Goal: Task Accomplishment & Management: Manage account settings

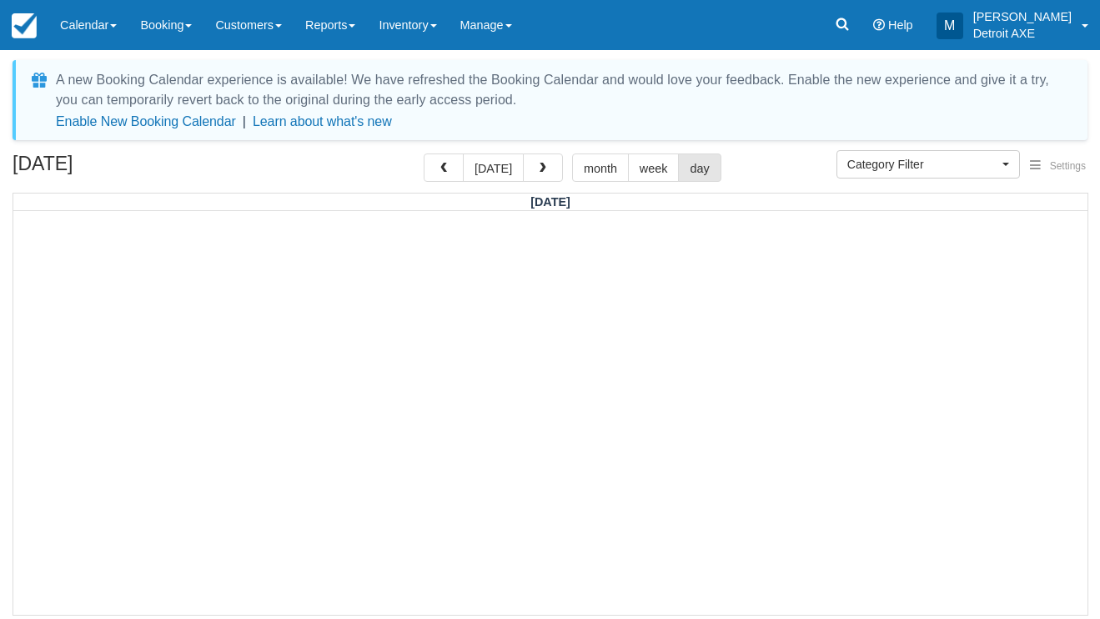
select select
click at [499, 167] on button "[DATE]" at bounding box center [493, 167] width 61 height 28
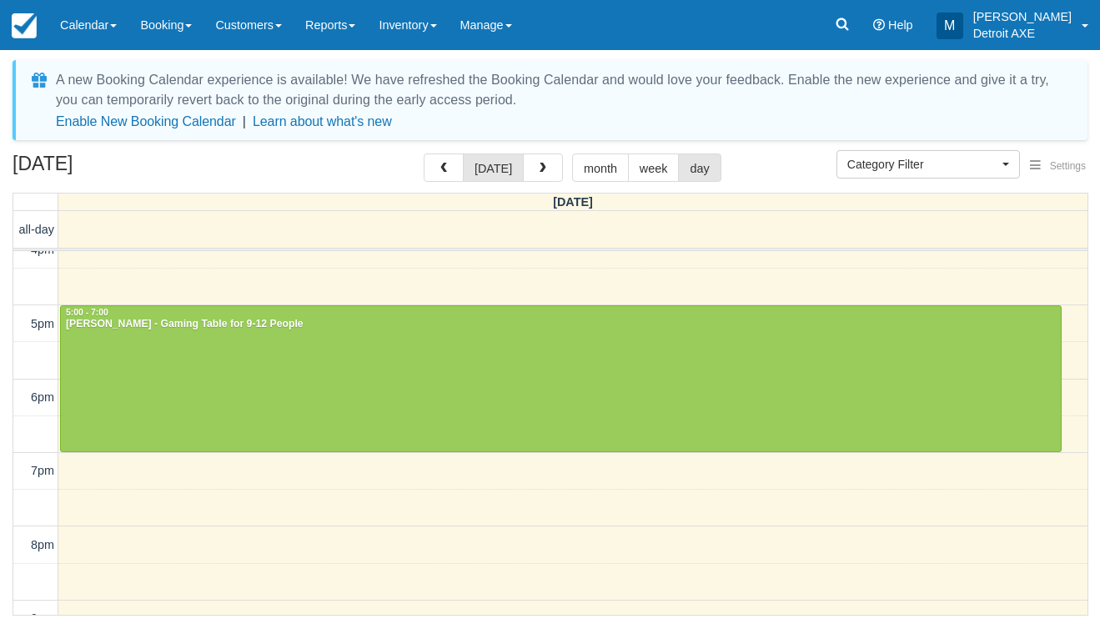
scroll to position [463, 0]
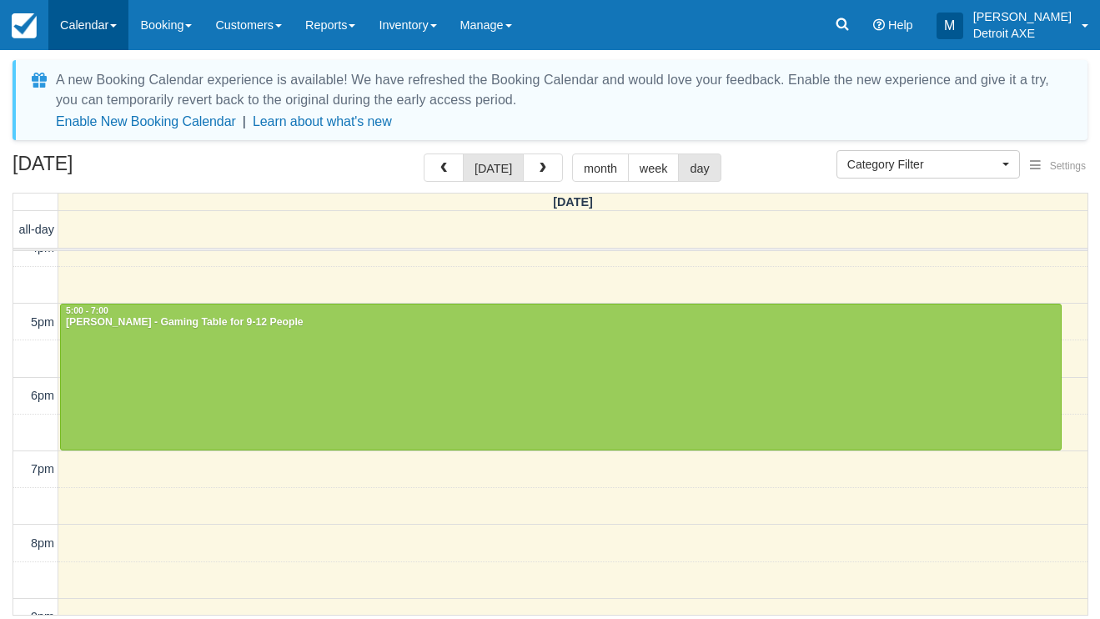
click at [68, 40] on link "Calendar" at bounding box center [88, 25] width 80 height 50
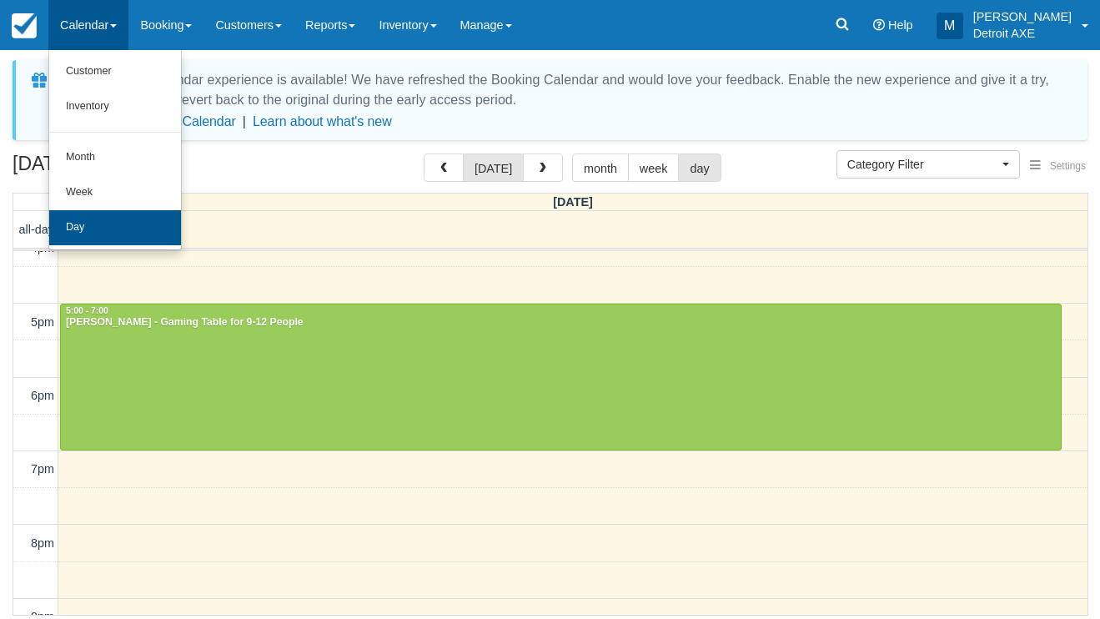
click at [83, 234] on link "Day" at bounding box center [115, 227] width 132 height 35
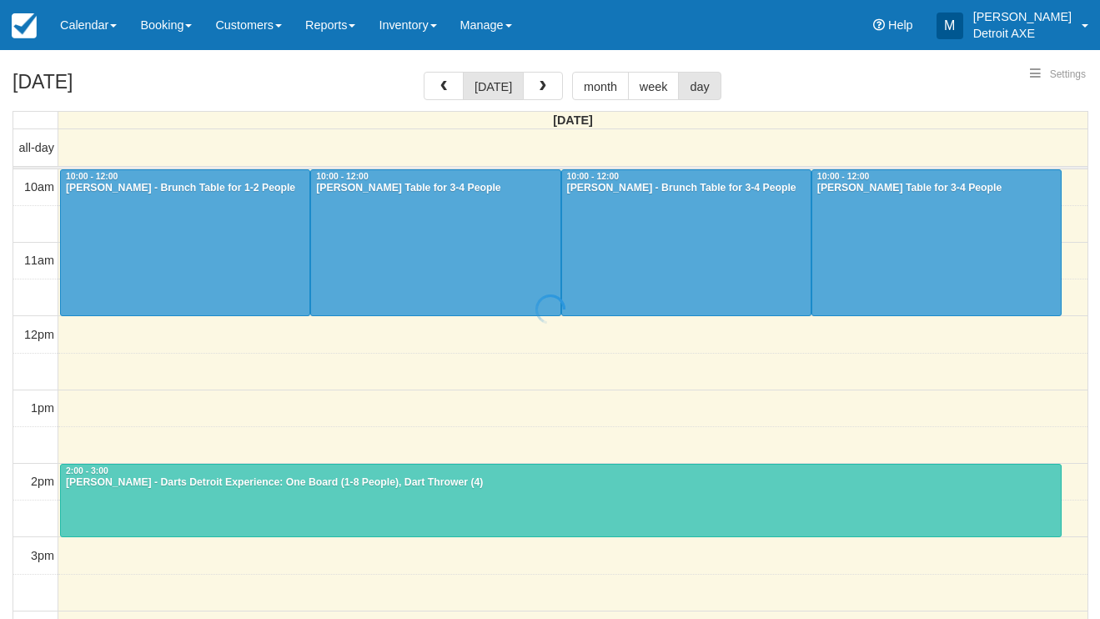
select select
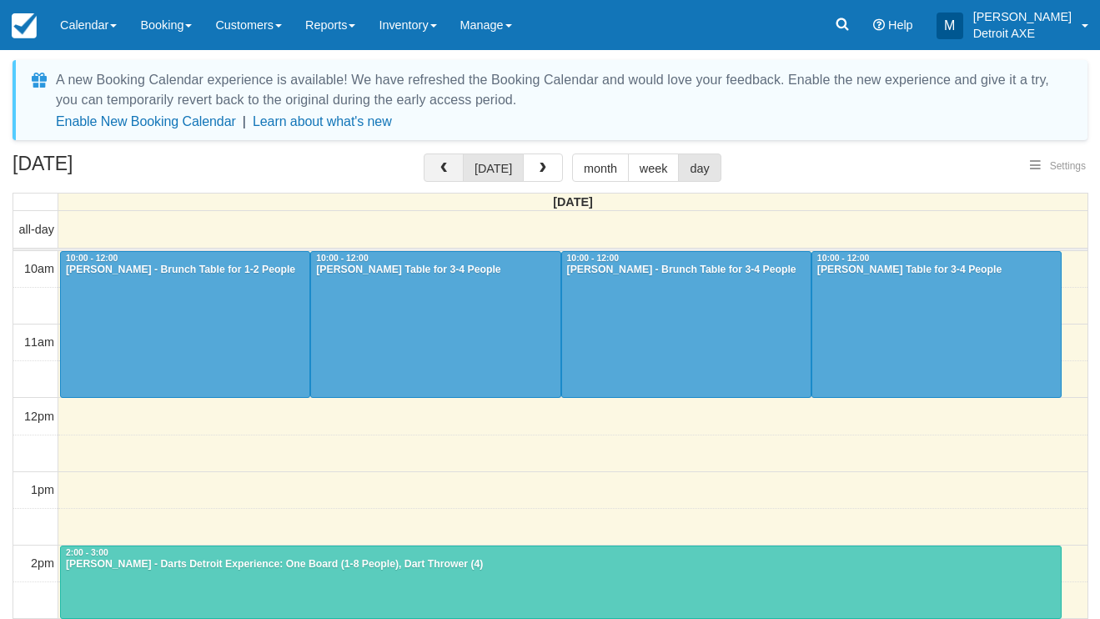
select select
click at [450, 175] on button "button" at bounding box center [444, 167] width 40 height 28
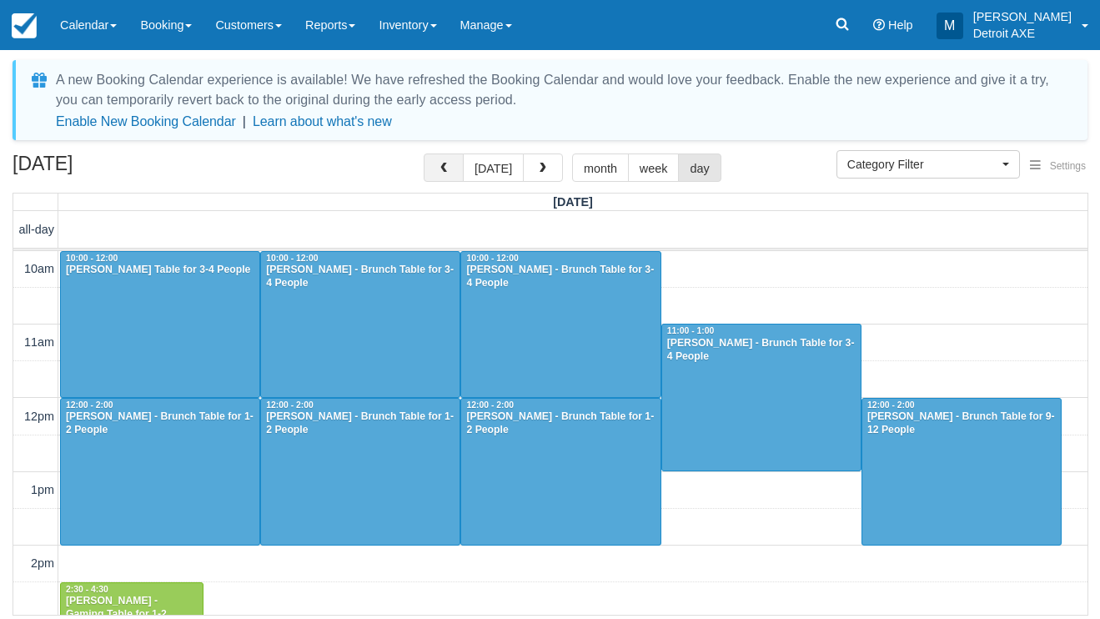
scroll to position [148, 0]
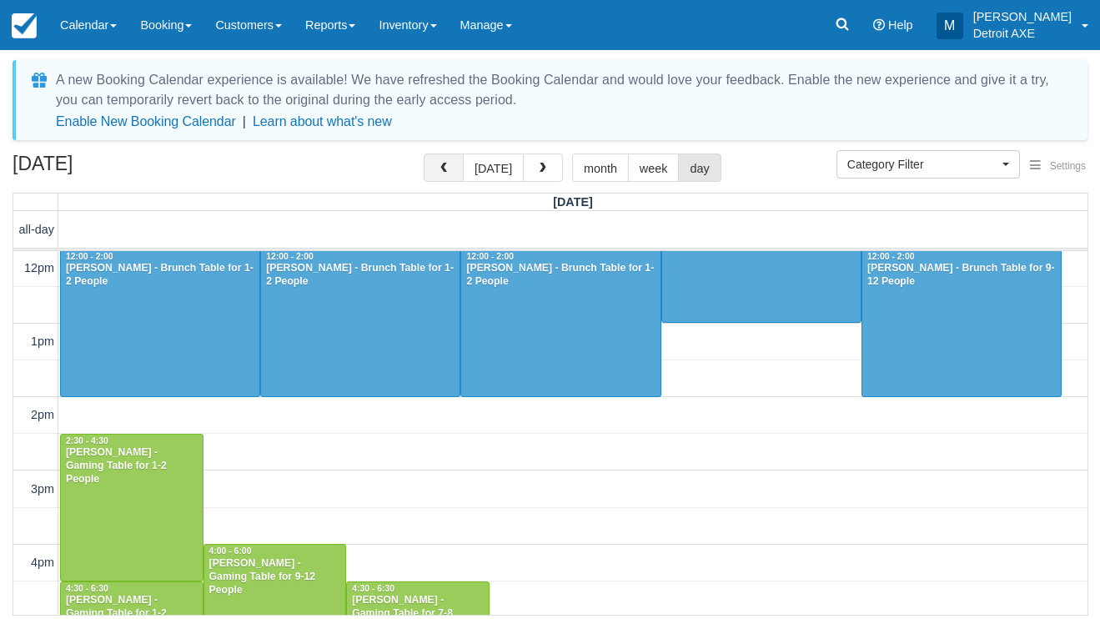
click at [450, 175] on button "button" at bounding box center [444, 167] width 40 height 28
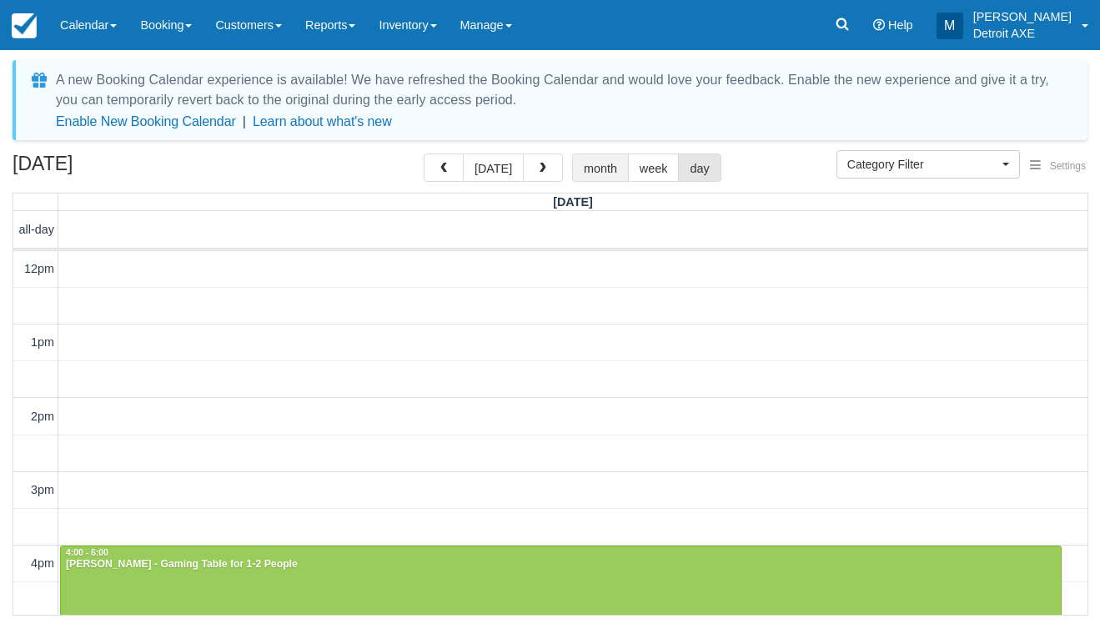
scroll to position [148, 0]
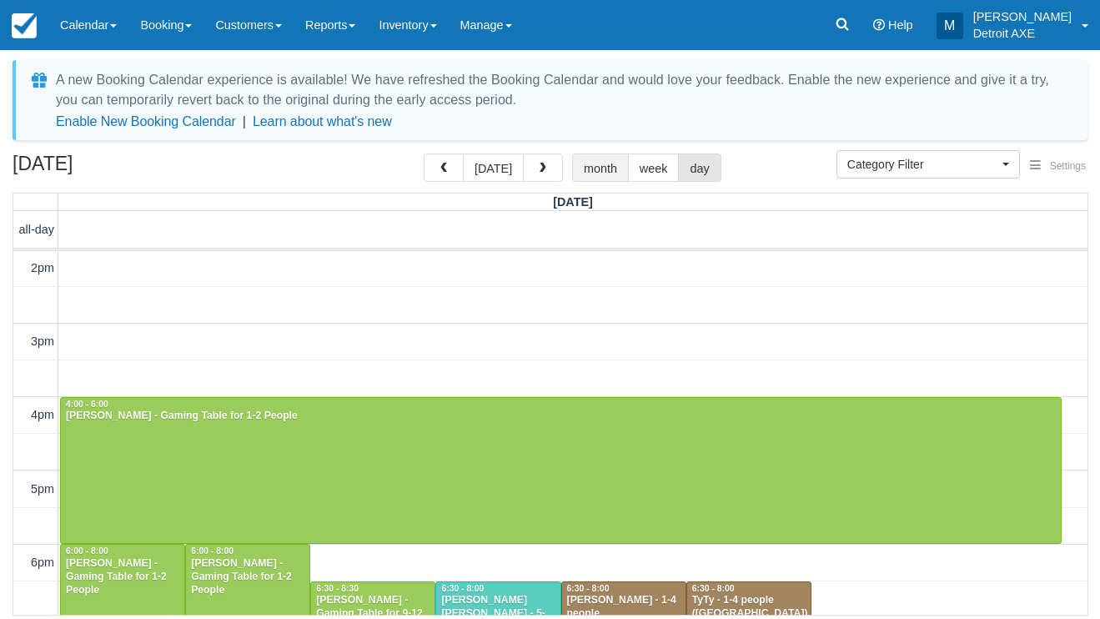
click at [598, 179] on button "month" at bounding box center [600, 167] width 57 height 28
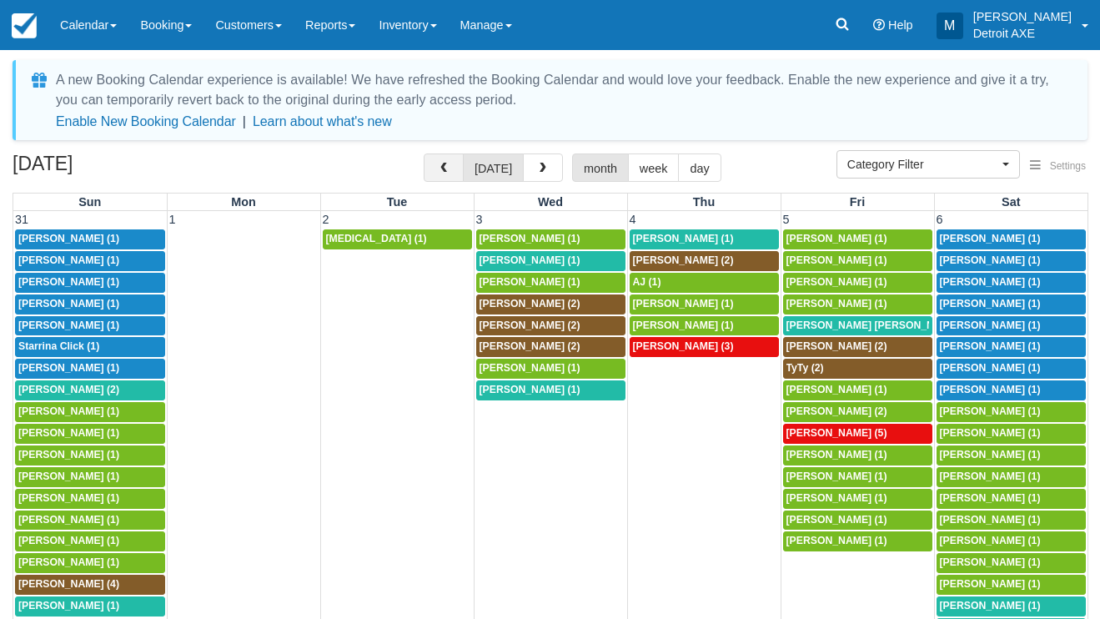
click at [450, 162] on button "button" at bounding box center [444, 167] width 40 height 28
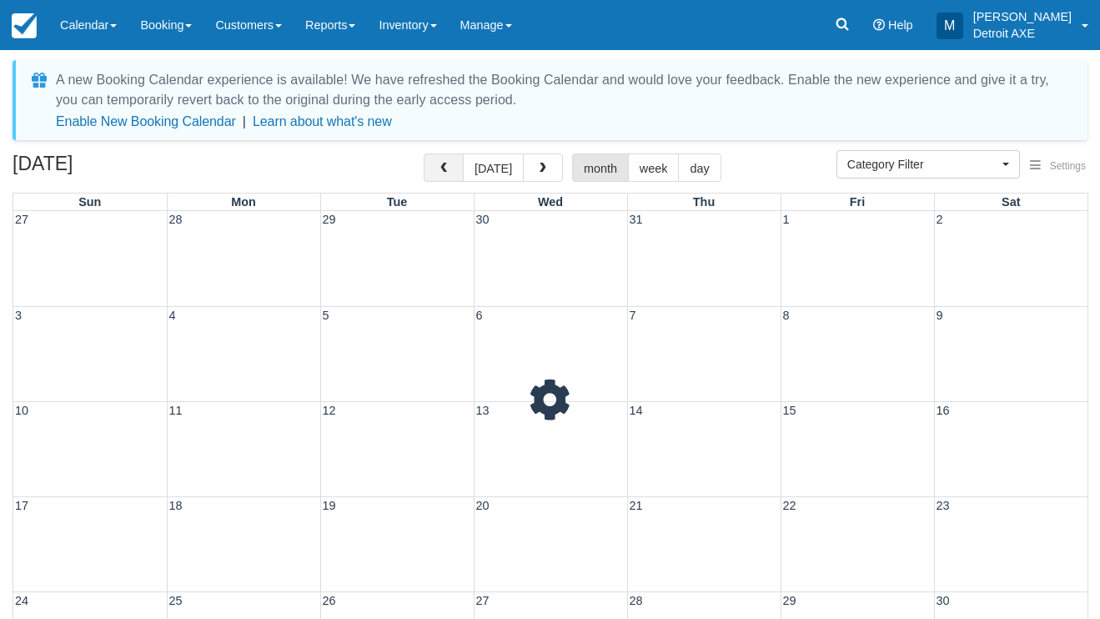
click at [450, 162] on button "button" at bounding box center [444, 167] width 40 height 28
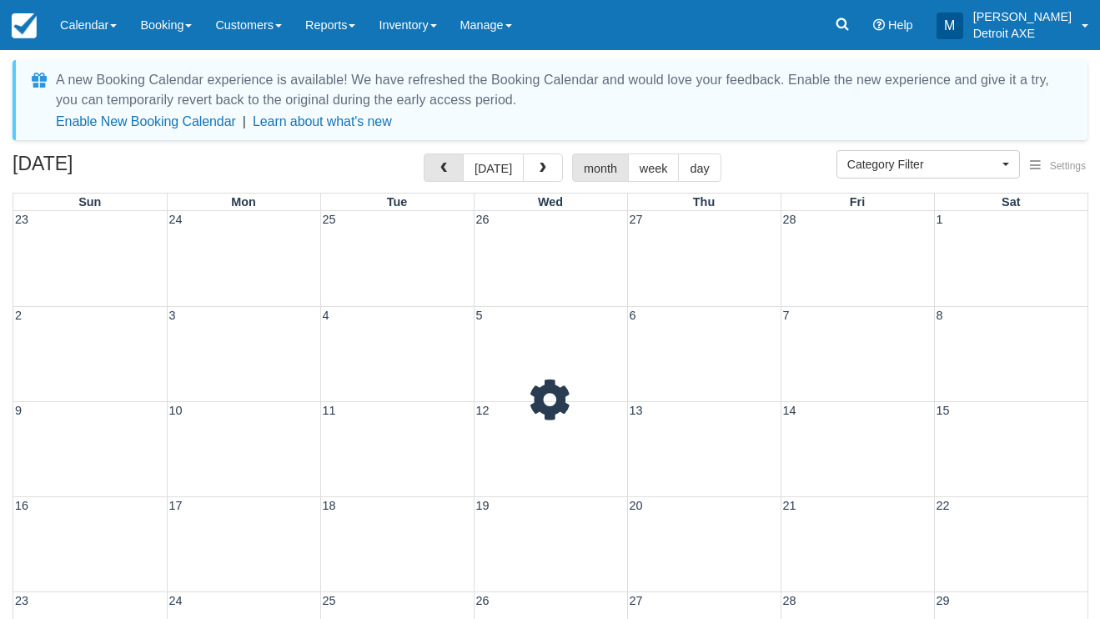
click at [450, 162] on button "button" at bounding box center [444, 167] width 40 height 28
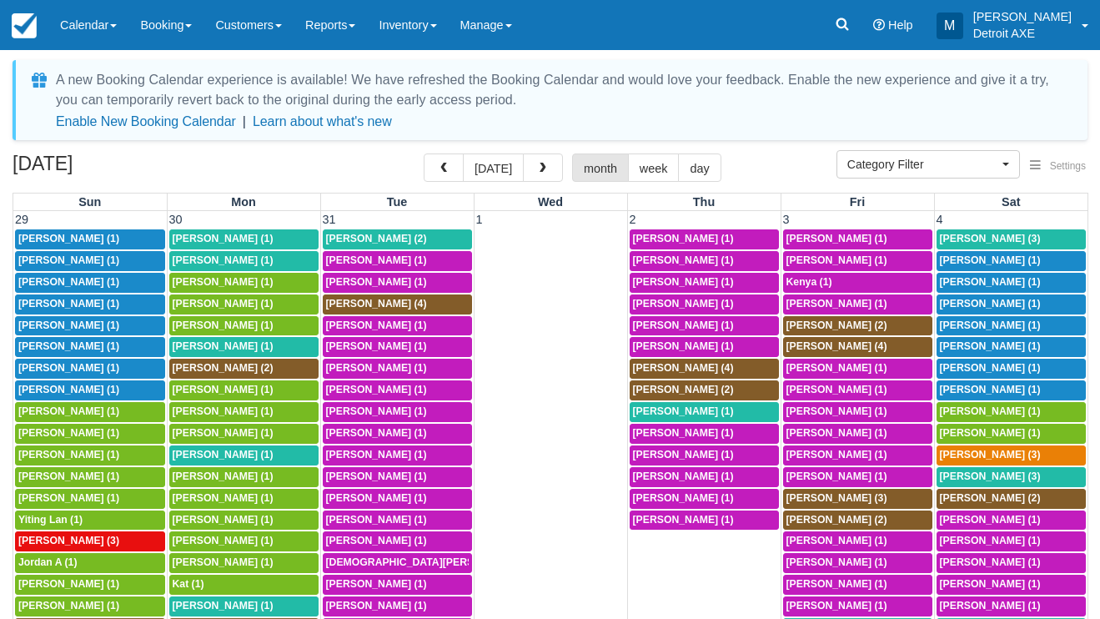
click at [450, 162] on button "button" at bounding box center [444, 167] width 40 height 28
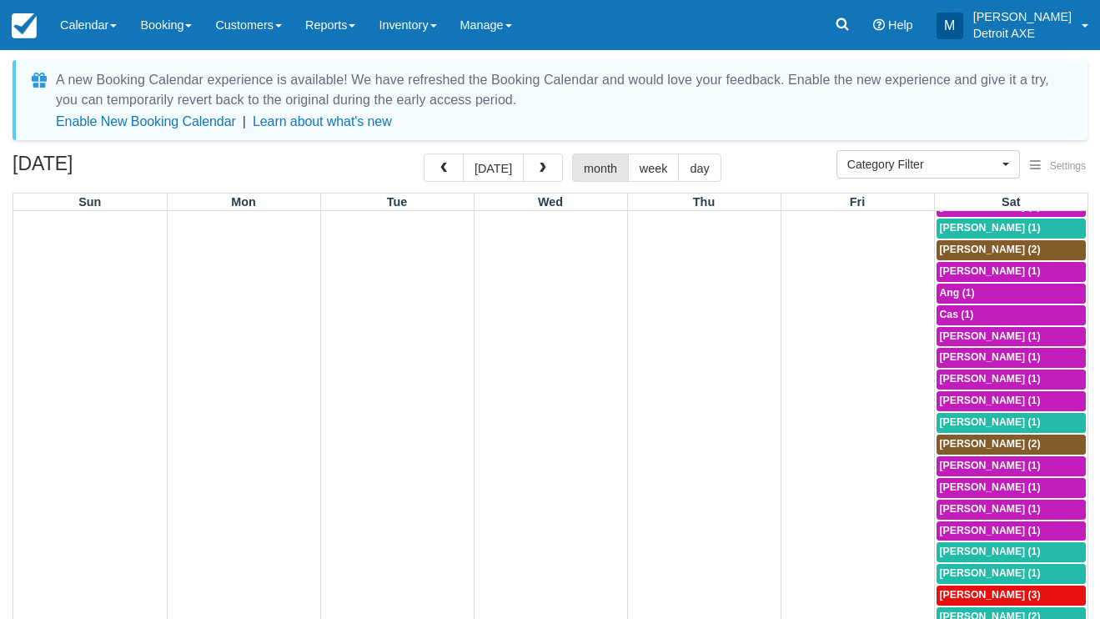
scroll to position [2, 0]
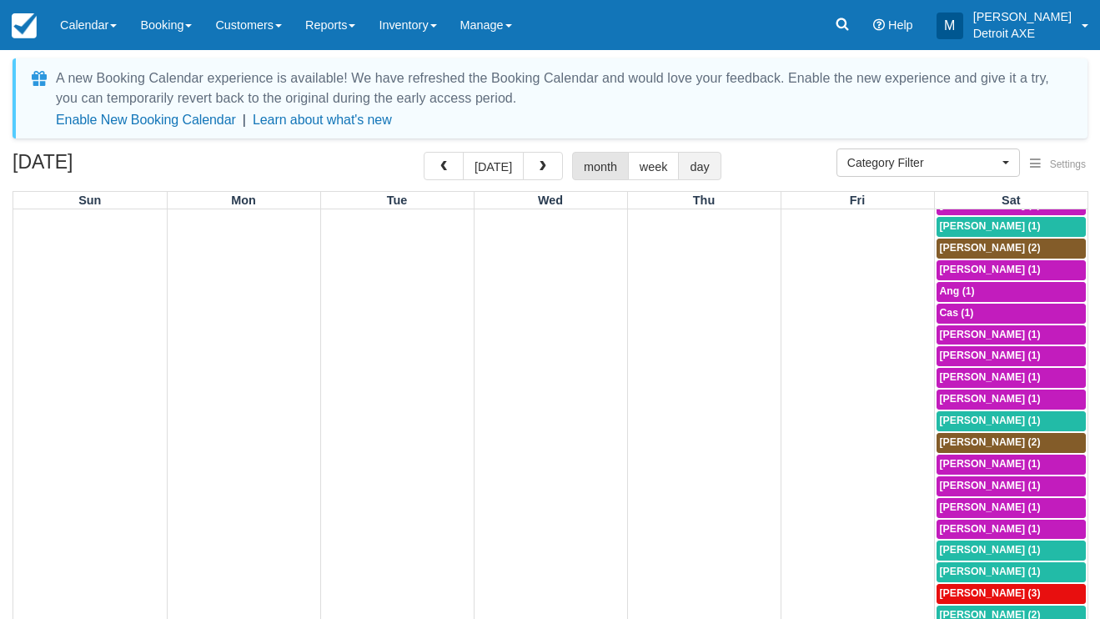
click at [696, 171] on button "day" at bounding box center [699, 166] width 43 height 28
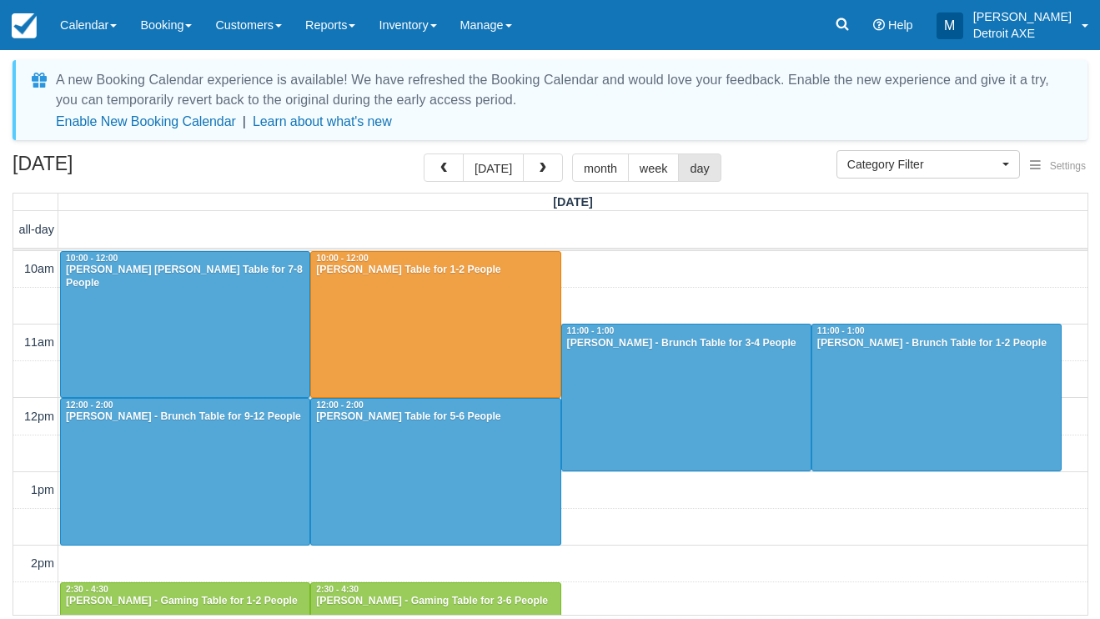
scroll to position [148, 0]
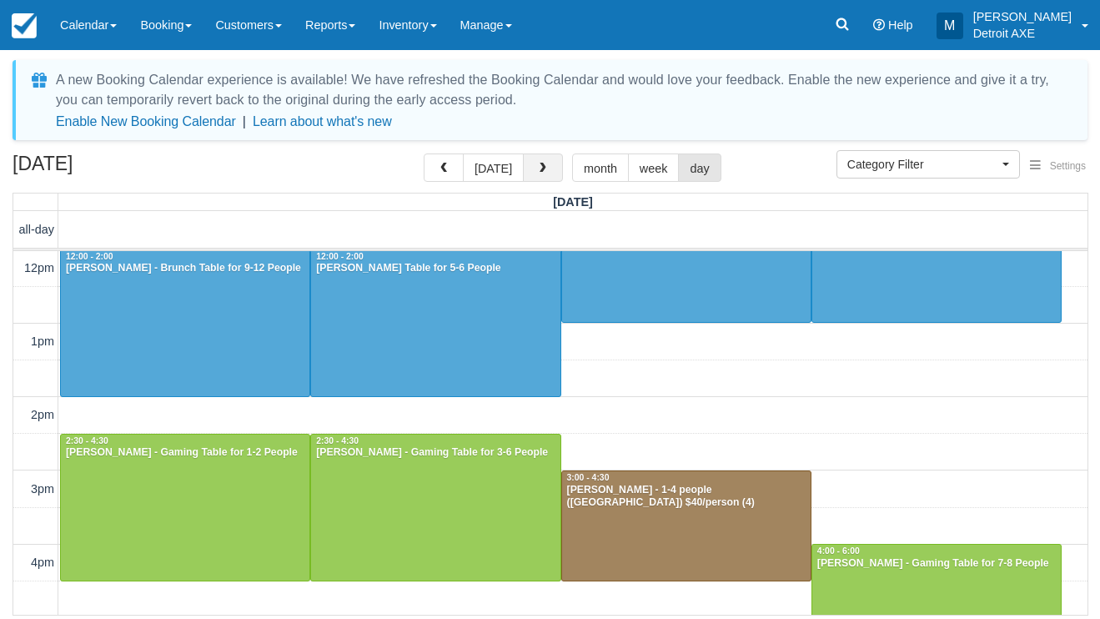
click at [547, 159] on button "button" at bounding box center [543, 167] width 40 height 28
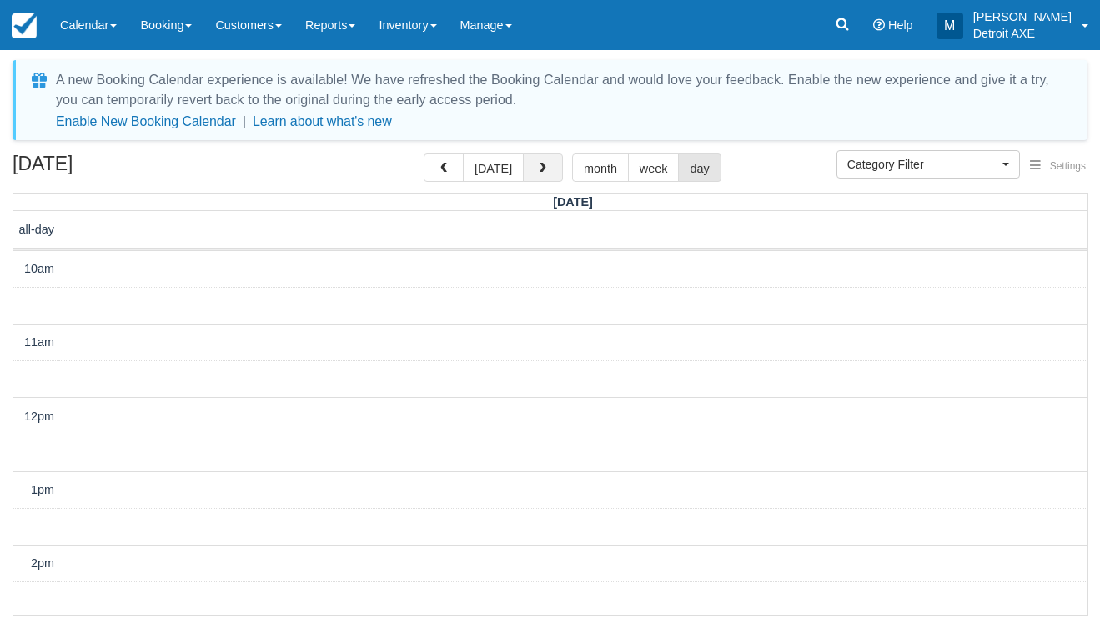
scroll to position [148, 0]
click at [547, 159] on button "button" at bounding box center [543, 167] width 40 height 28
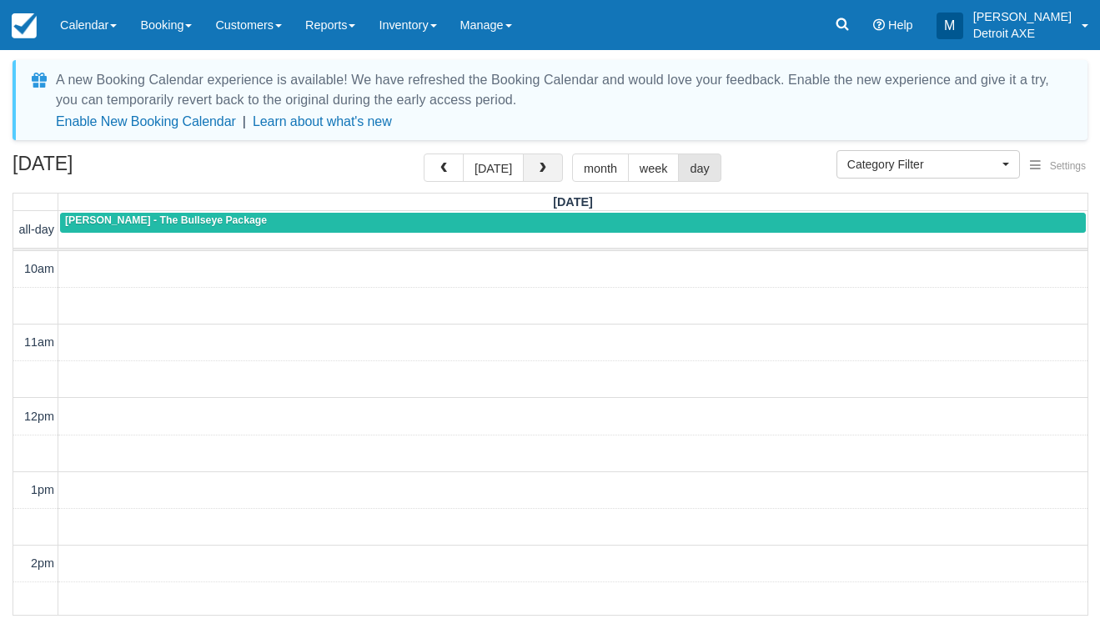
click at [547, 159] on button "button" at bounding box center [543, 167] width 40 height 28
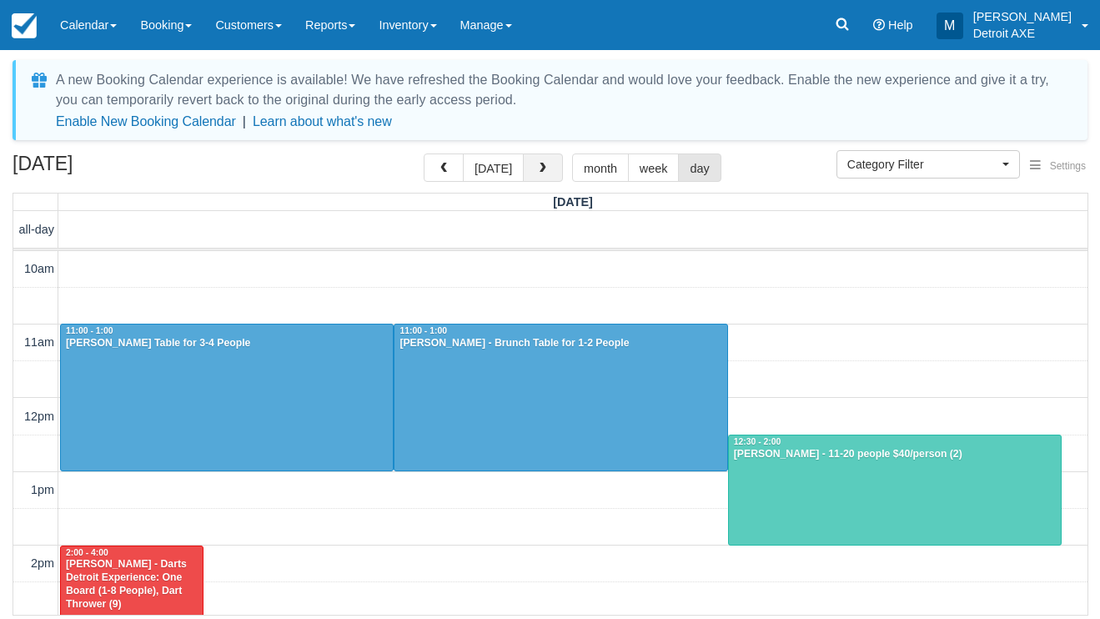
click at [547, 159] on button "button" at bounding box center [543, 167] width 40 height 28
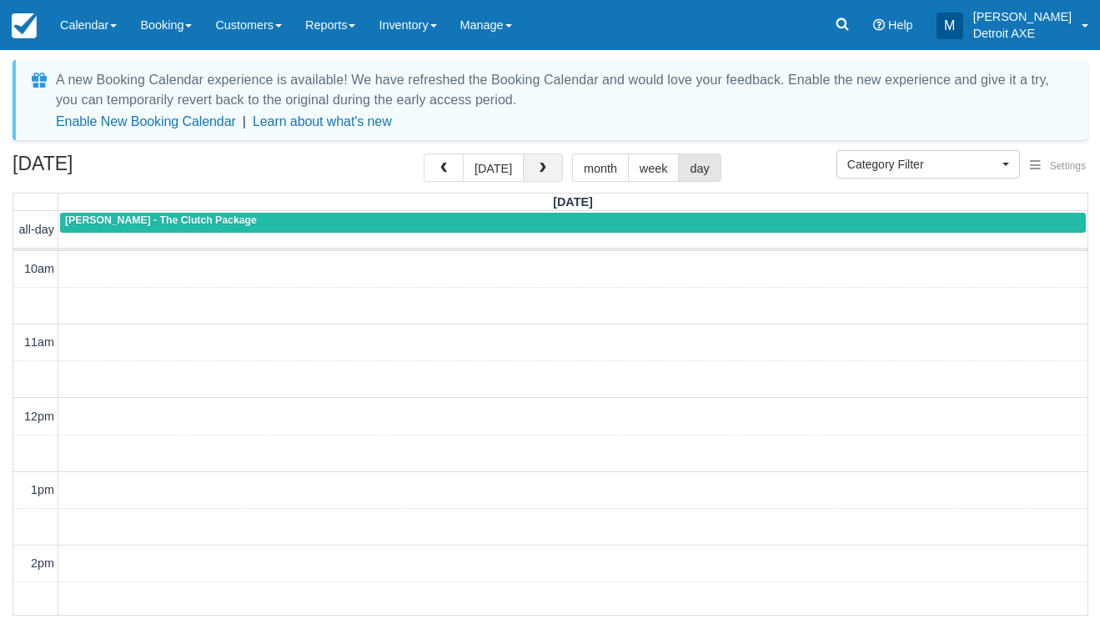
click at [547, 159] on button "button" at bounding box center [543, 167] width 40 height 28
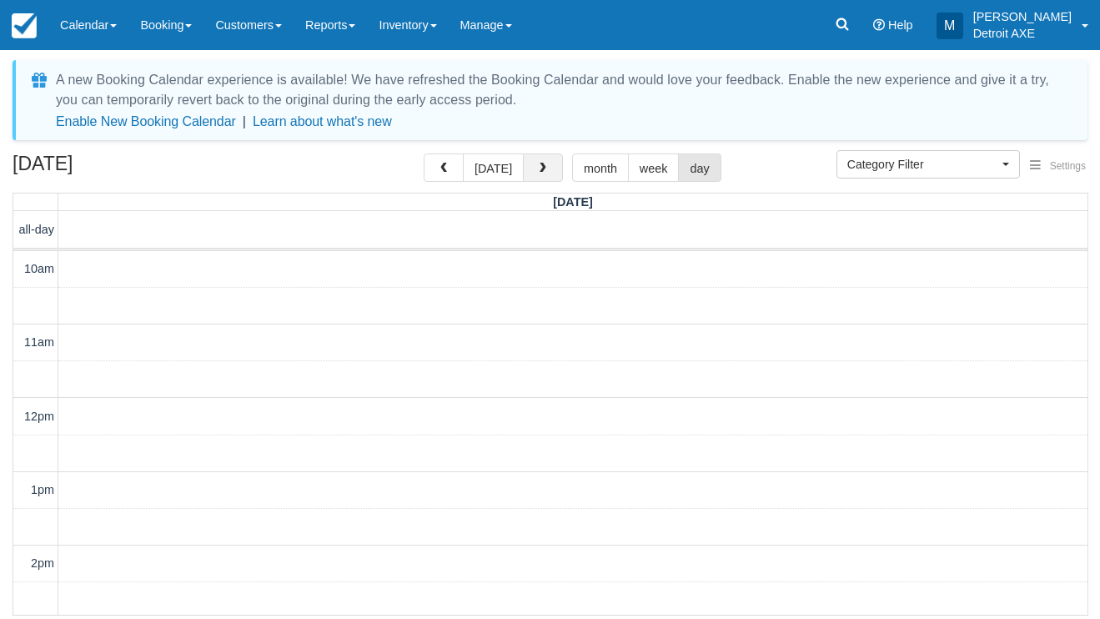
scroll to position [148, 0]
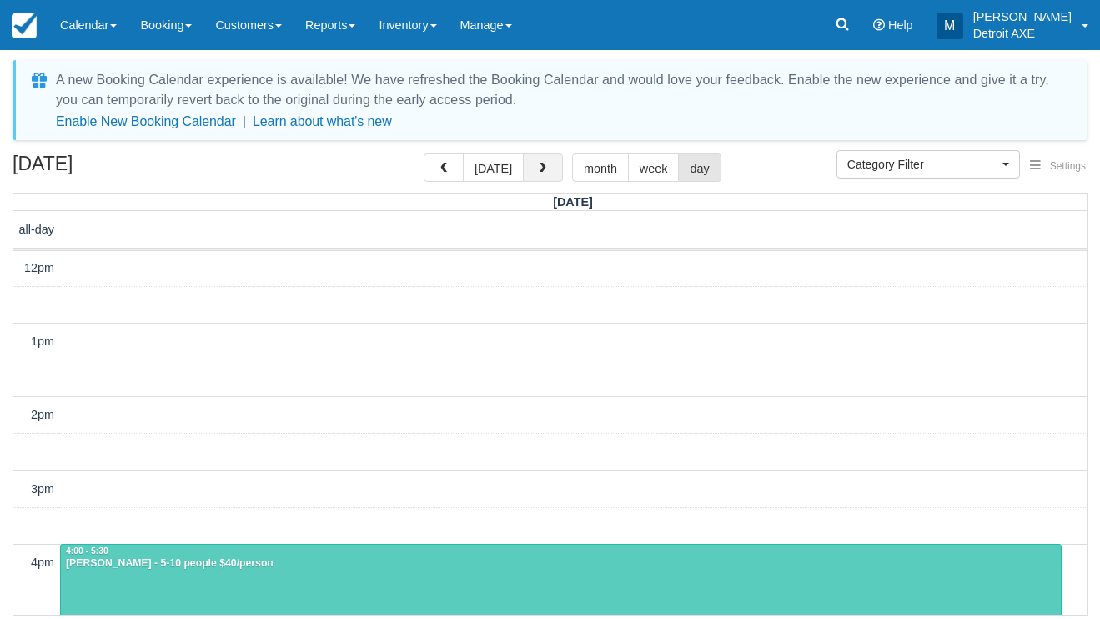
click at [547, 159] on button "button" at bounding box center [543, 167] width 40 height 28
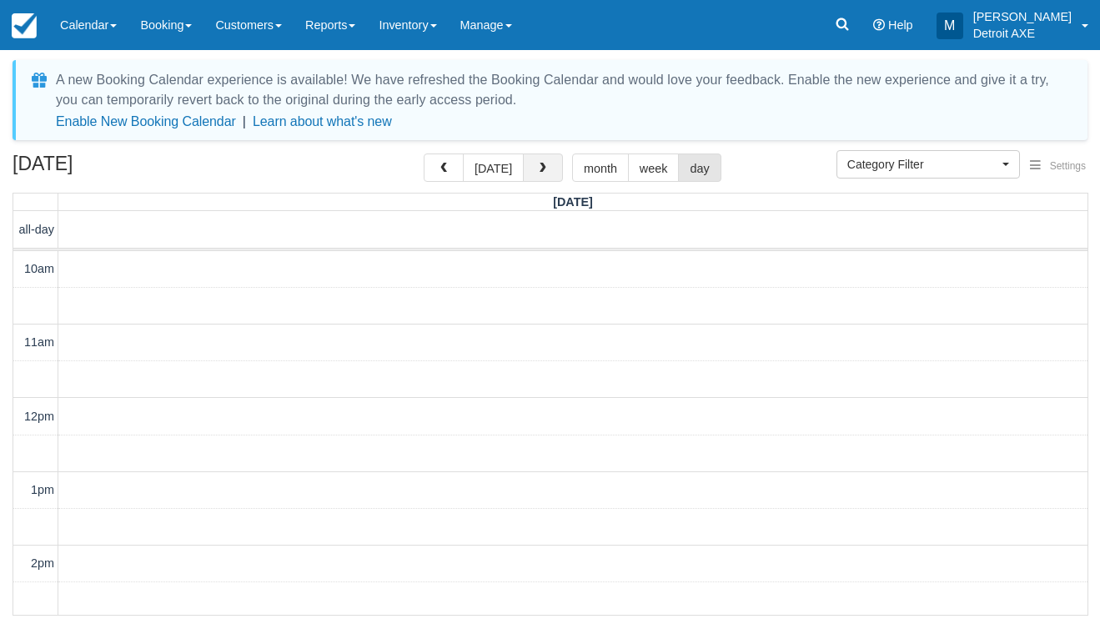
click at [547, 159] on button "button" at bounding box center [543, 167] width 40 height 28
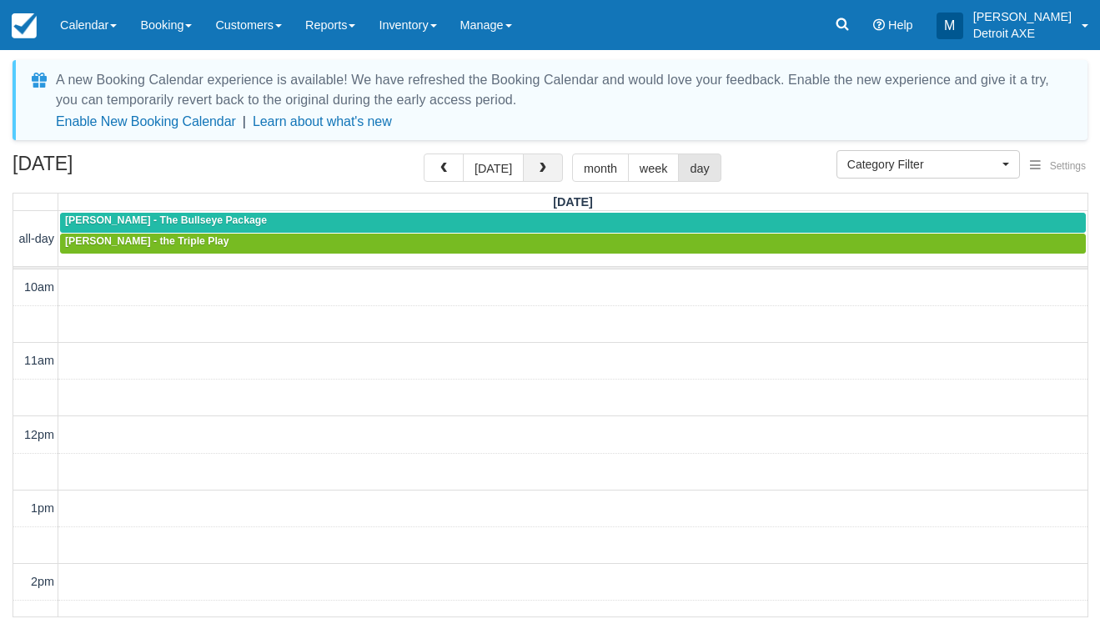
click at [547, 159] on button "button" at bounding box center [543, 167] width 40 height 28
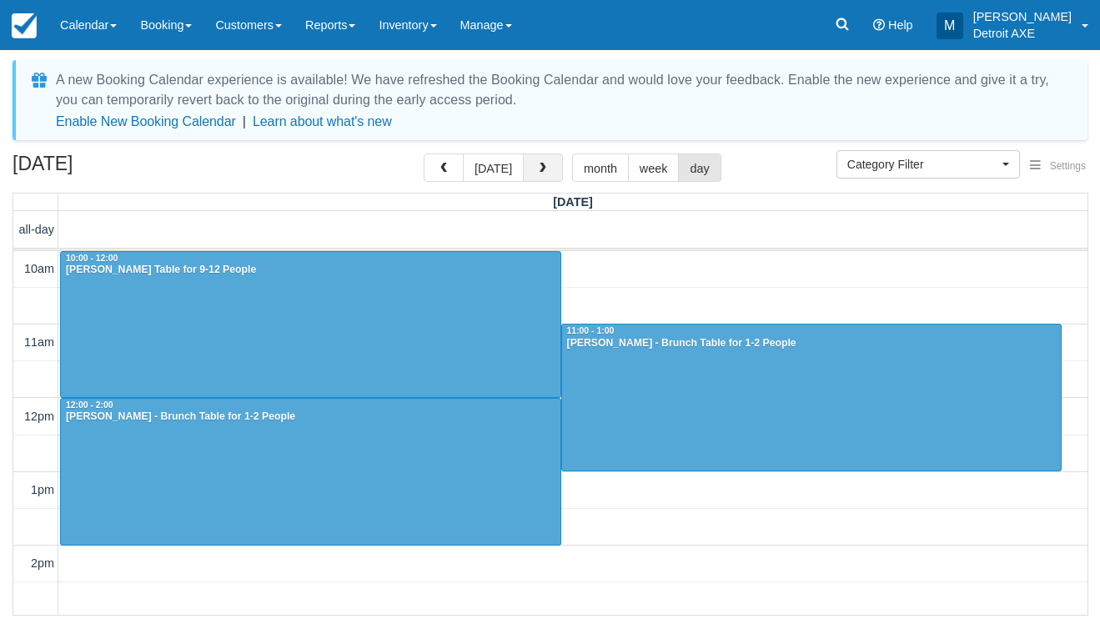
scroll to position [148, 0]
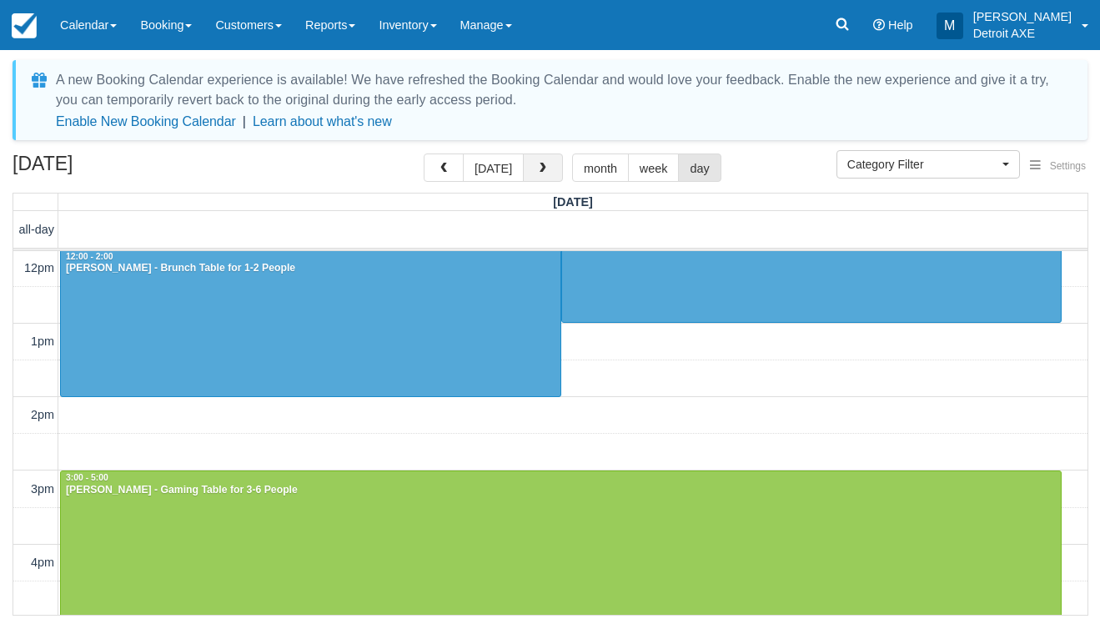
click at [547, 159] on button "button" at bounding box center [543, 167] width 40 height 28
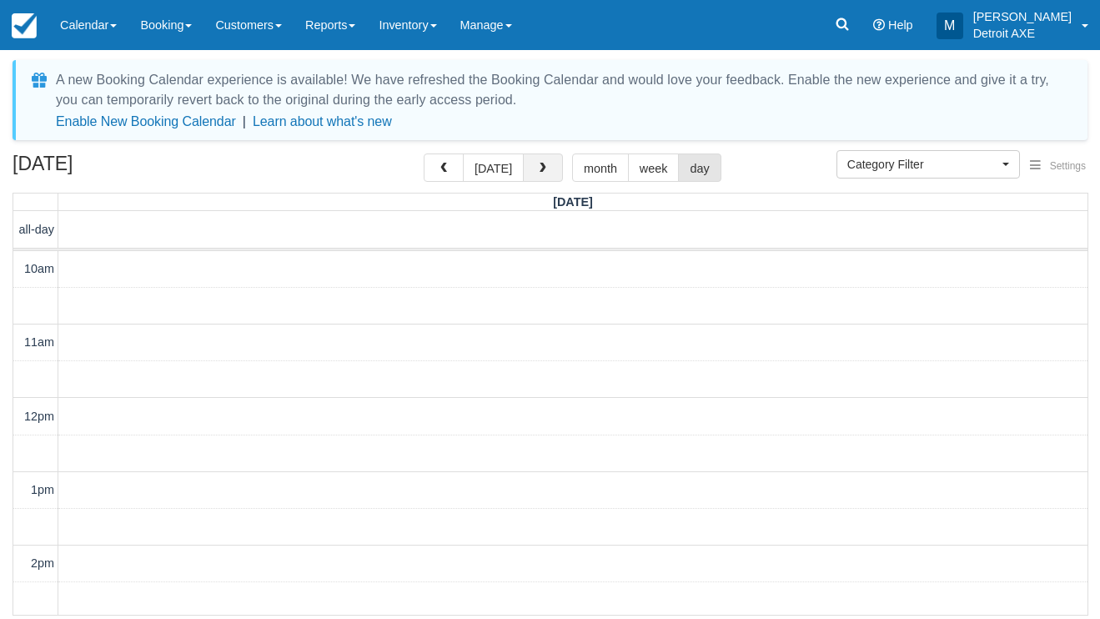
click at [547, 159] on button "button" at bounding box center [543, 167] width 40 height 28
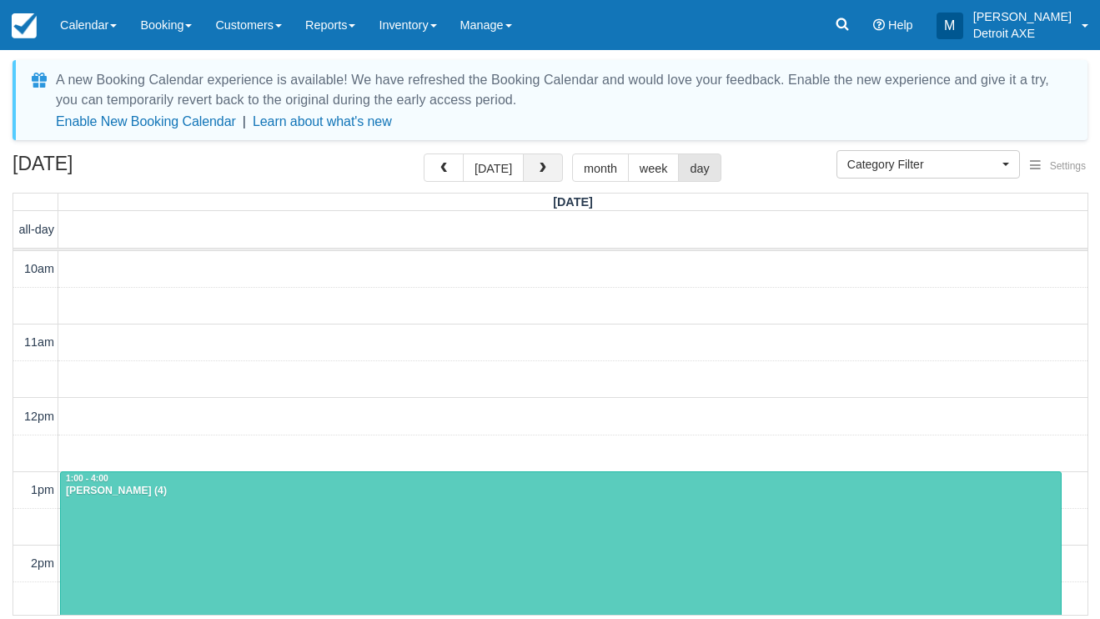
click at [547, 159] on button "button" at bounding box center [543, 167] width 40 height 28
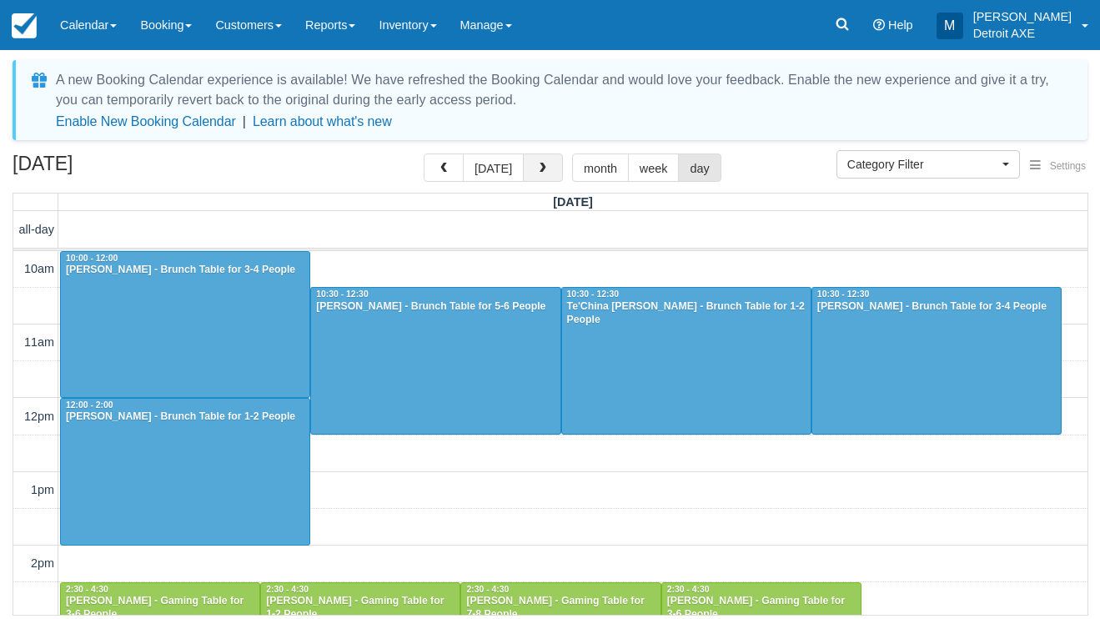
click at [547, 159] on button "button" at bounding box center [543, 167] width 40 height 28
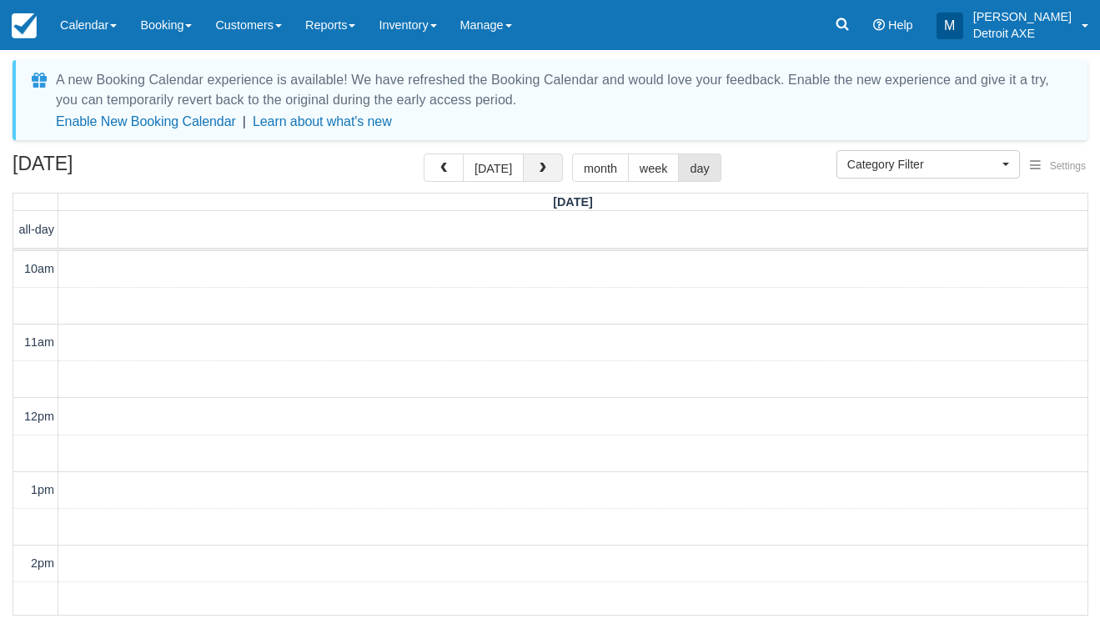
click at [547, 159] on button "button" at bounding box center [543, 167] width 40 height 28
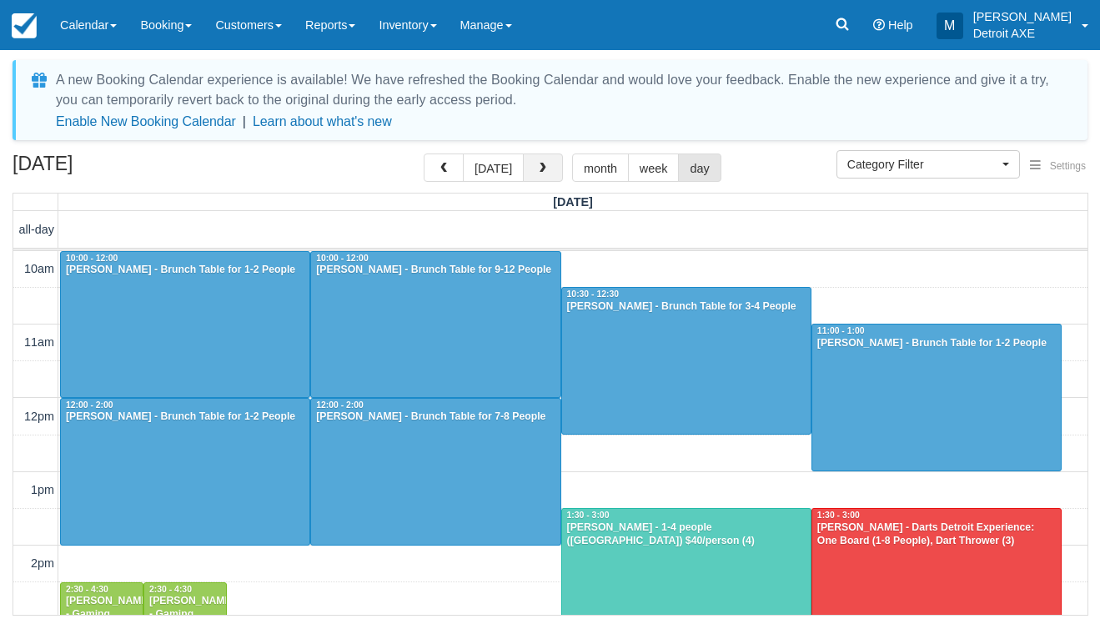
click at [547, 159] on button "button" at bounding box center [543, 167] width 40 height 28
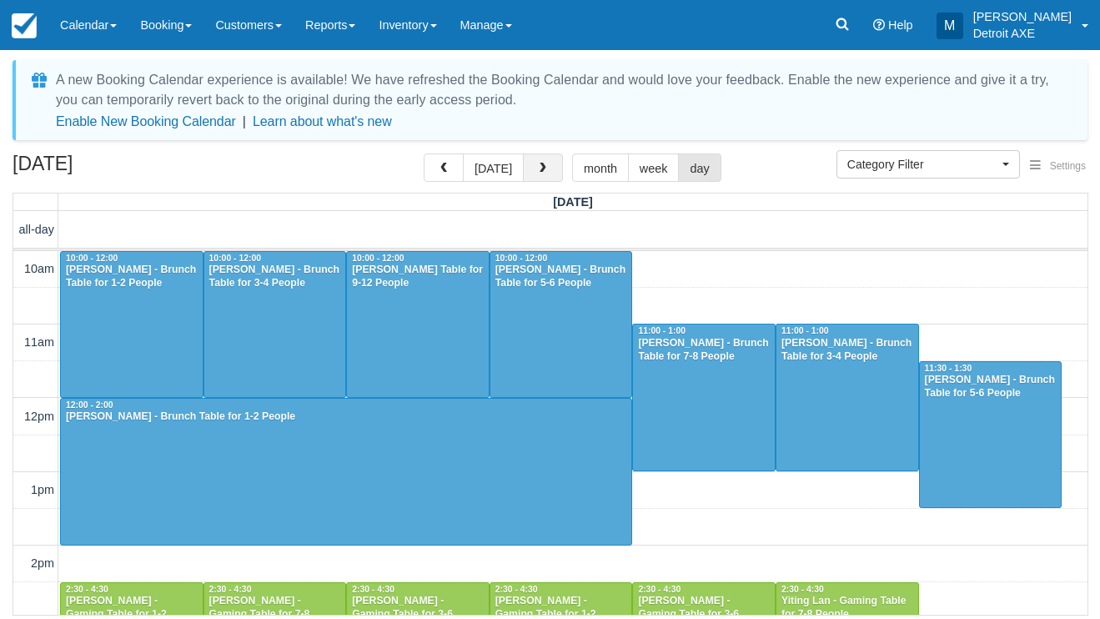
scroll to position [148, 0]
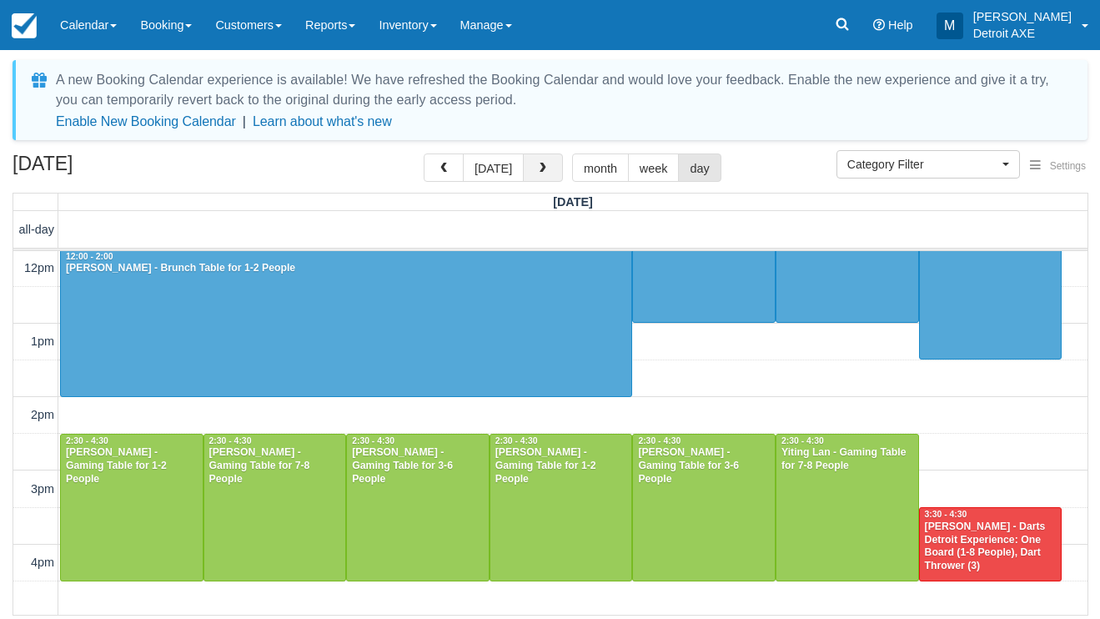
click at [547, 159] on button "button" at bounding box center [543, 167] width 40 height 28
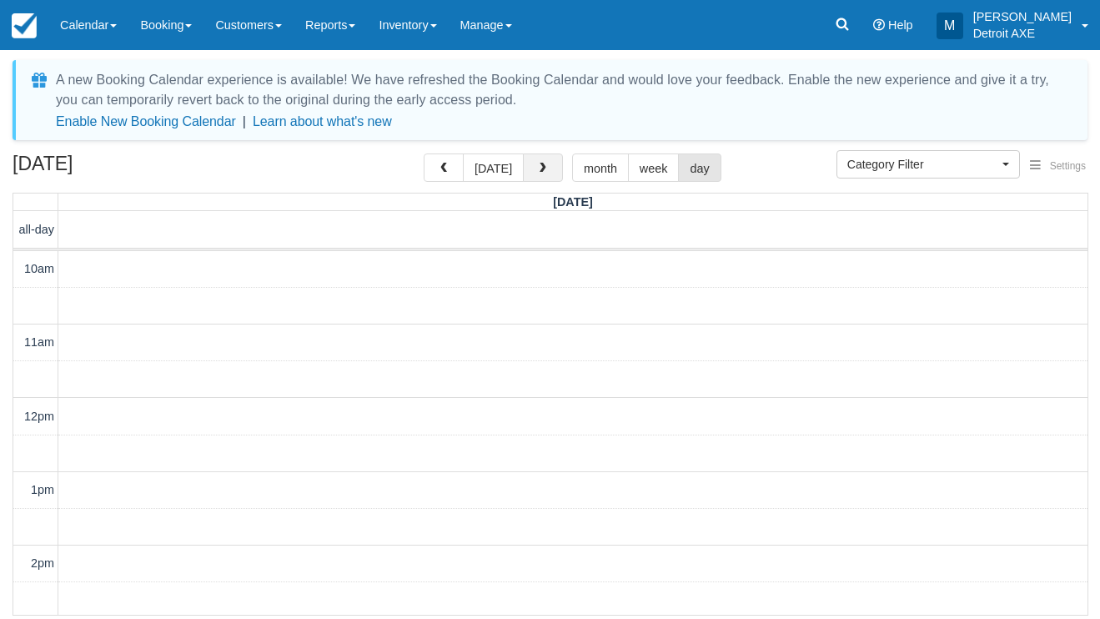
scroll to position [148, 0]
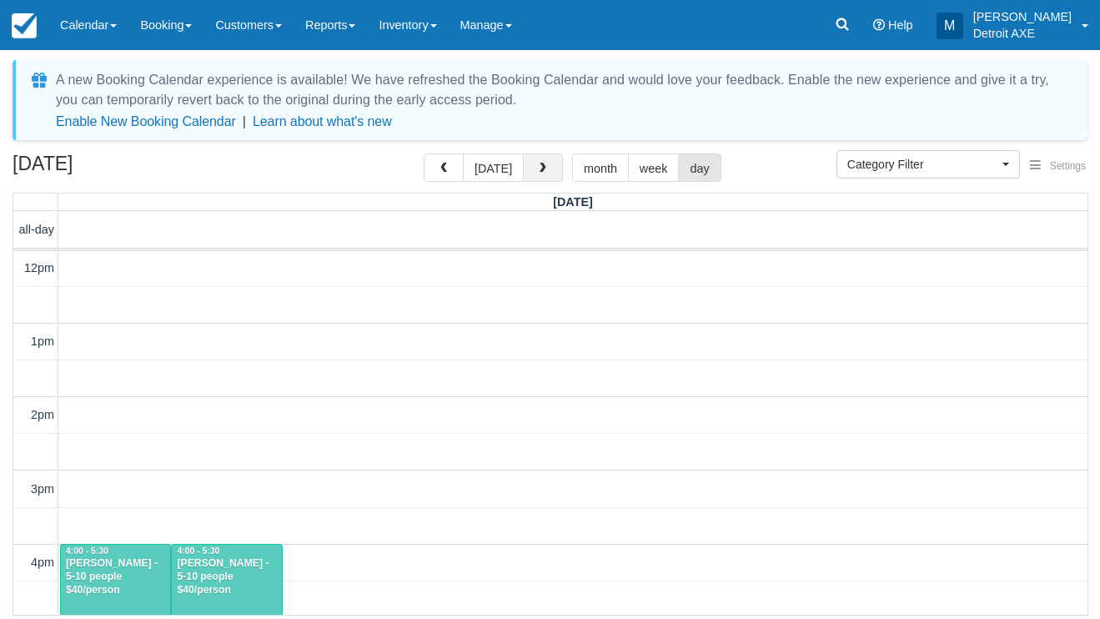
click at [547, 159] on button "button" at bounding box center [543, 167] width 40 height 28
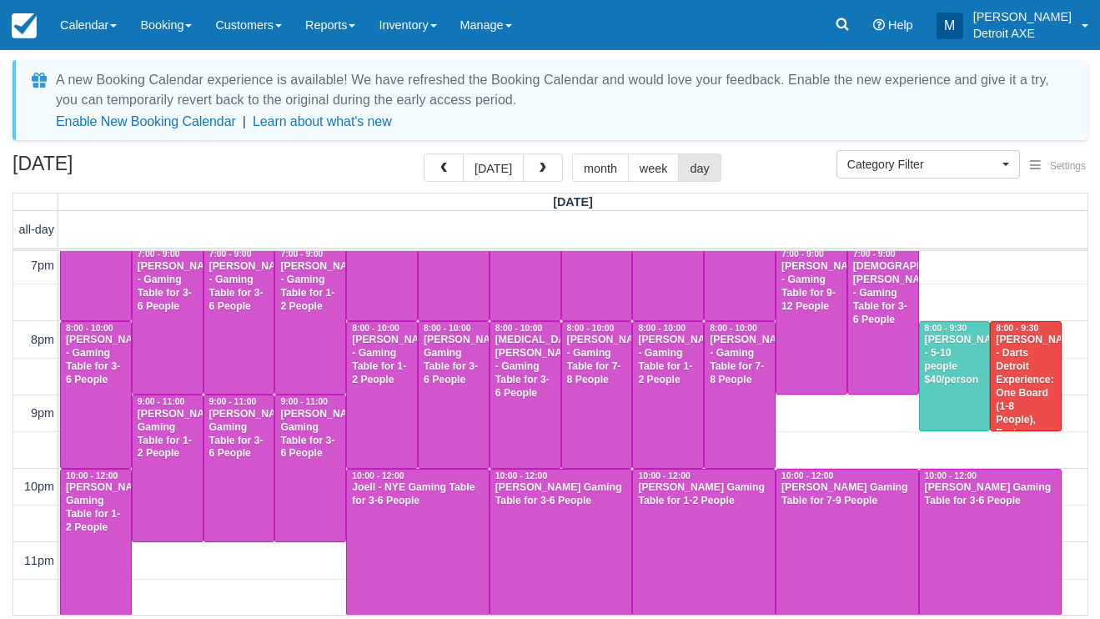
scroll to position [667, 0]
click at [501, 162] on button "[DATE]" at bounding box center [493, 167] width 61 height 28
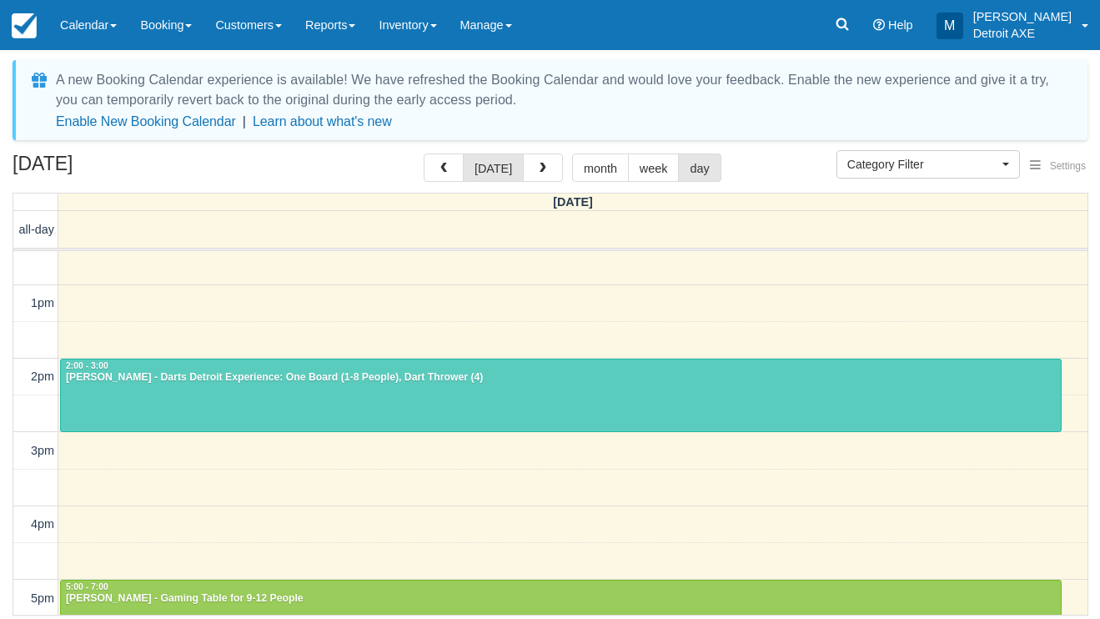
scroll to position [189, 0]
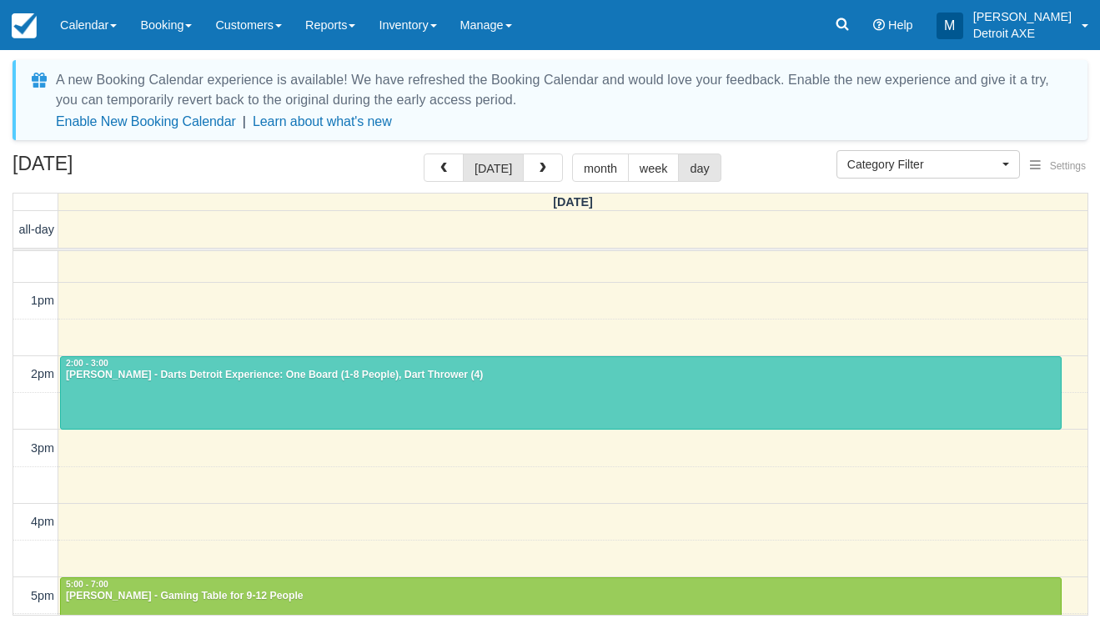
click at [353, 387] on div at bounding box center [561, 393] width 1000 height 72
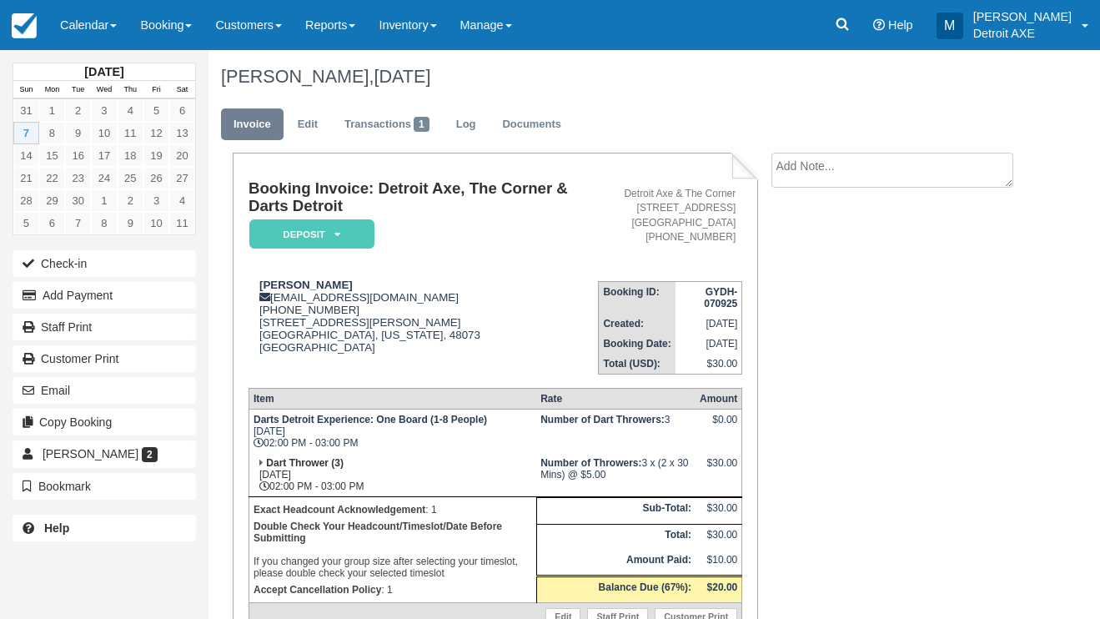
click at [292, 232] on em "Deposit" at bounding box center [311, 233] width 125 height 29
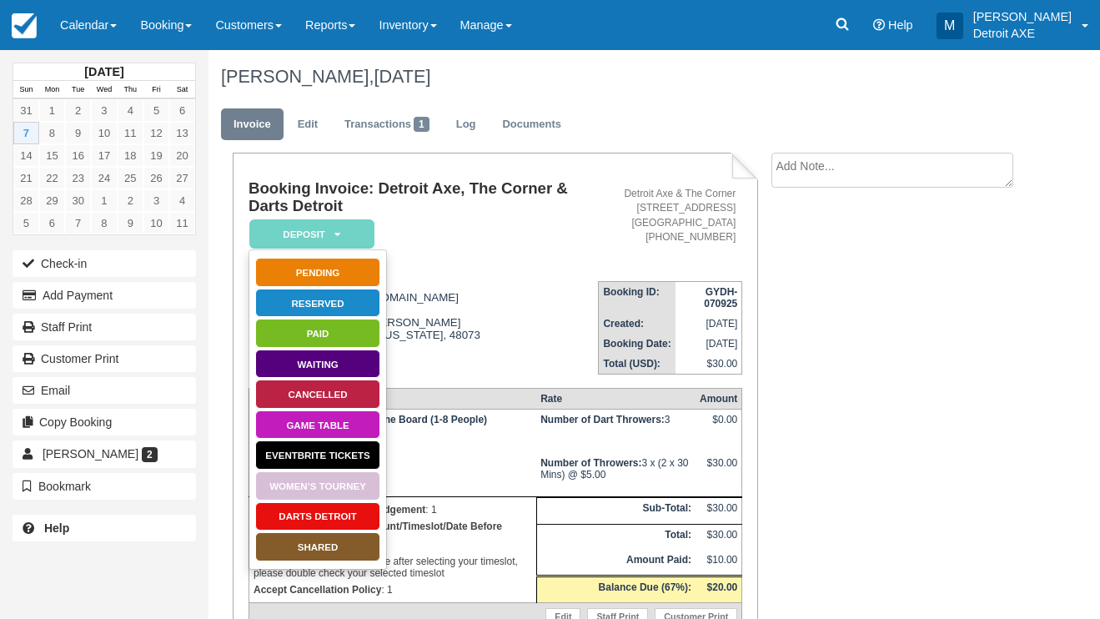
click at [284, 512] on link "Darts Detroit" at bounding box center [317, 516] width 125 height 29
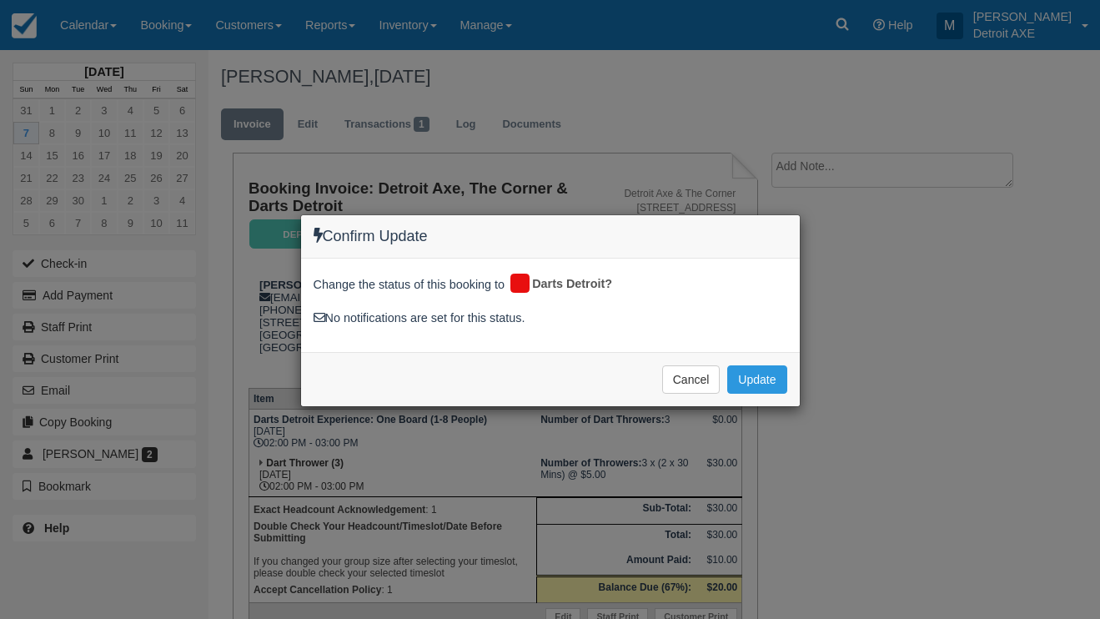
click at [757, 375] on button "Update" at bounding box center [756, 379] width 59 height 28
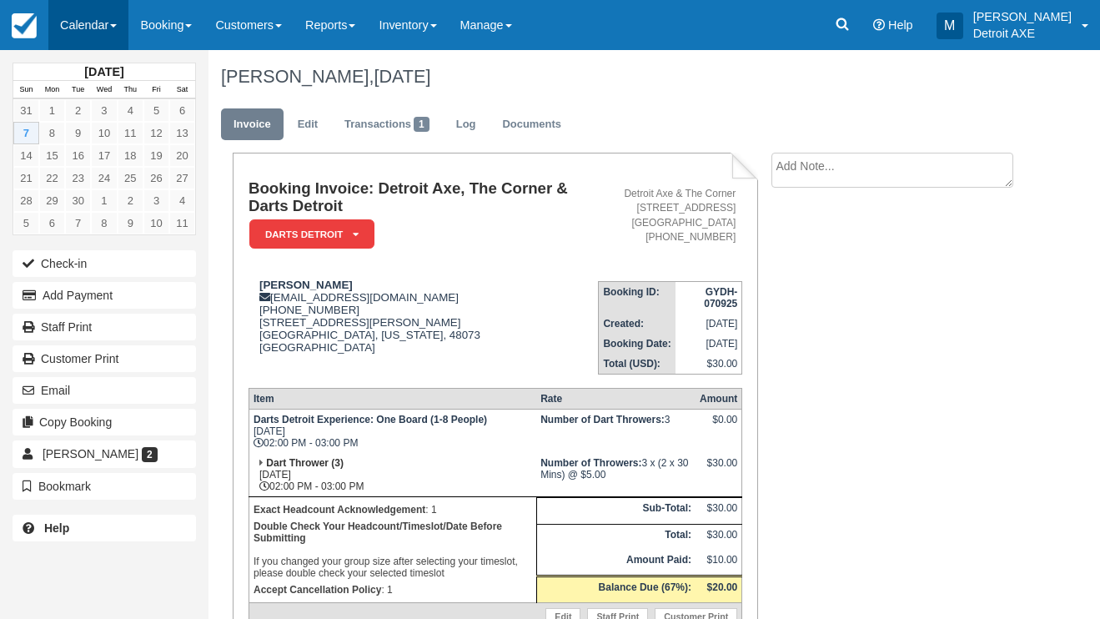
click at [102, 24] on link "Calendar" at bounding box center [88, 25] width 80 height 50
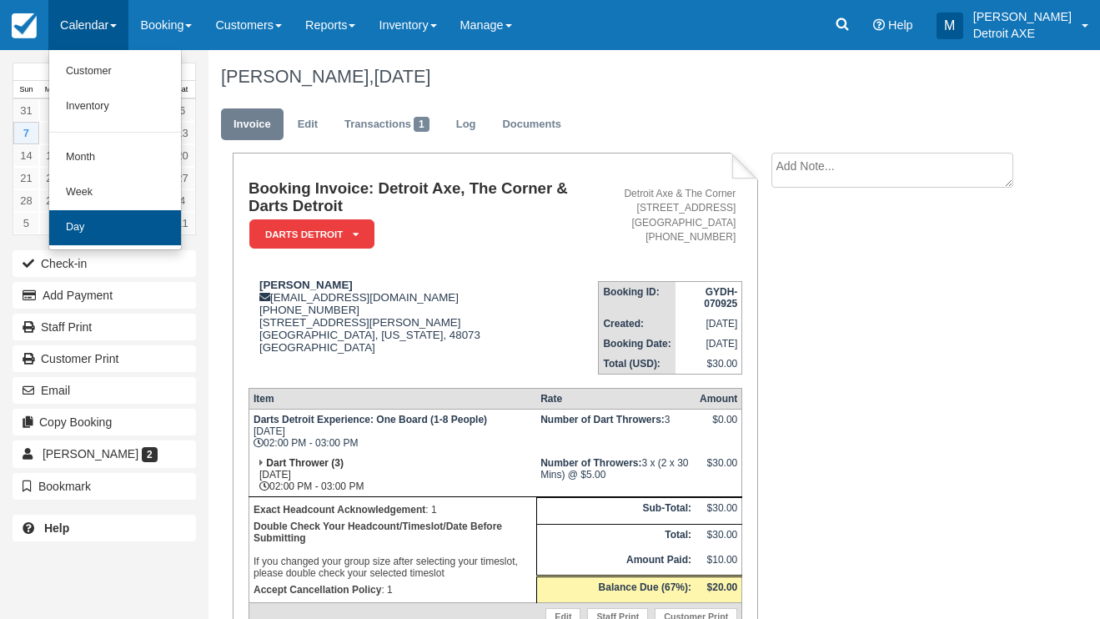
click at [112, 224] on link "Day" at bounding box center [115, 227] width 132 height 35
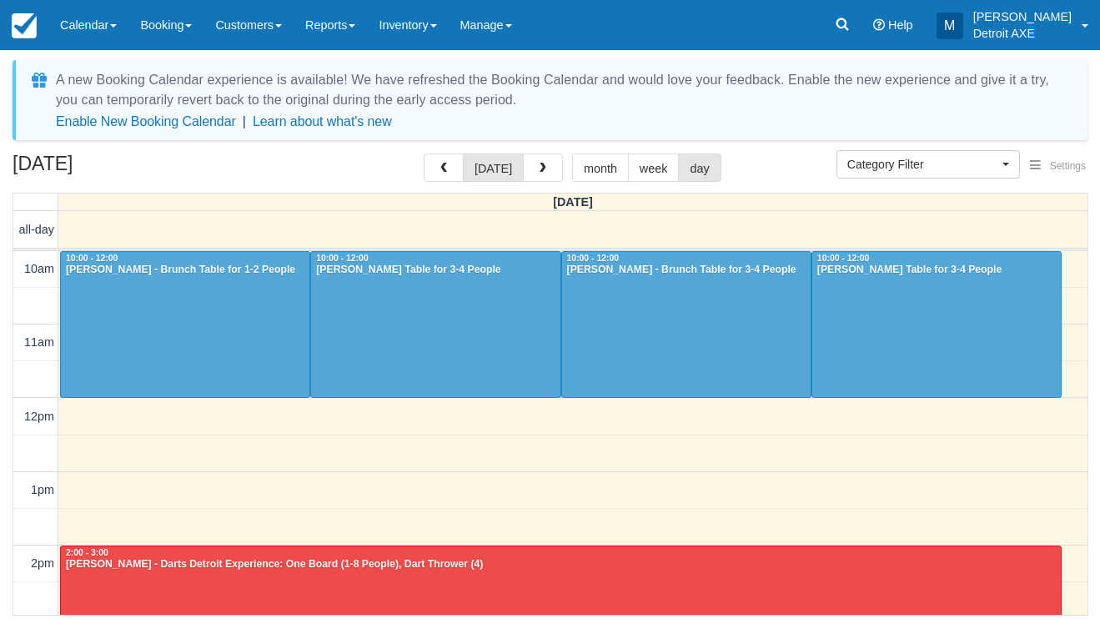
select select
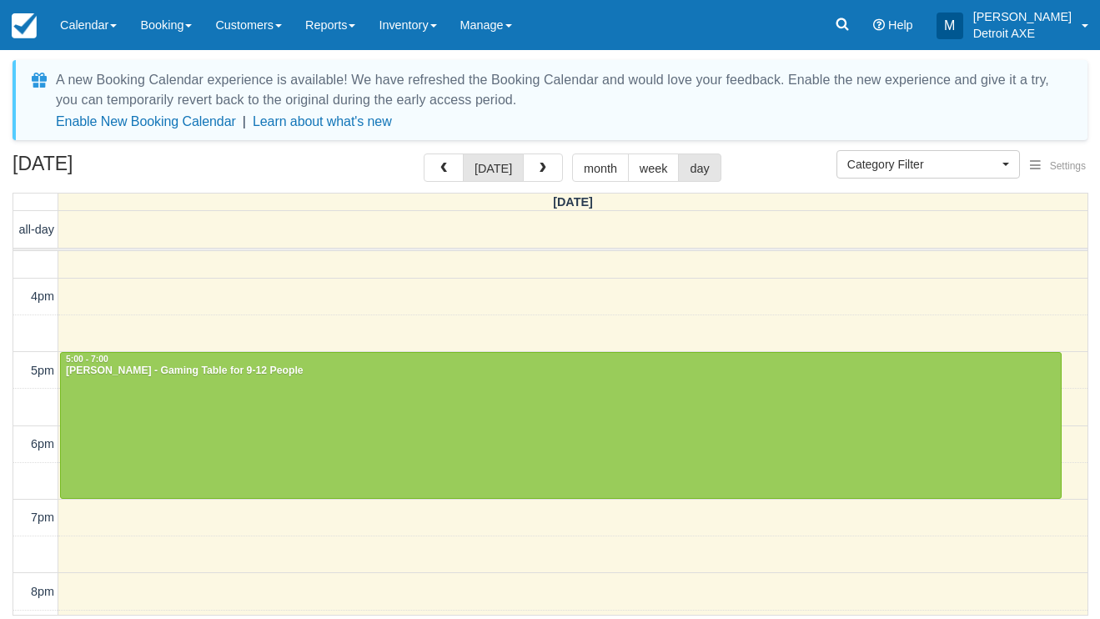
scroll to position [417, 0]
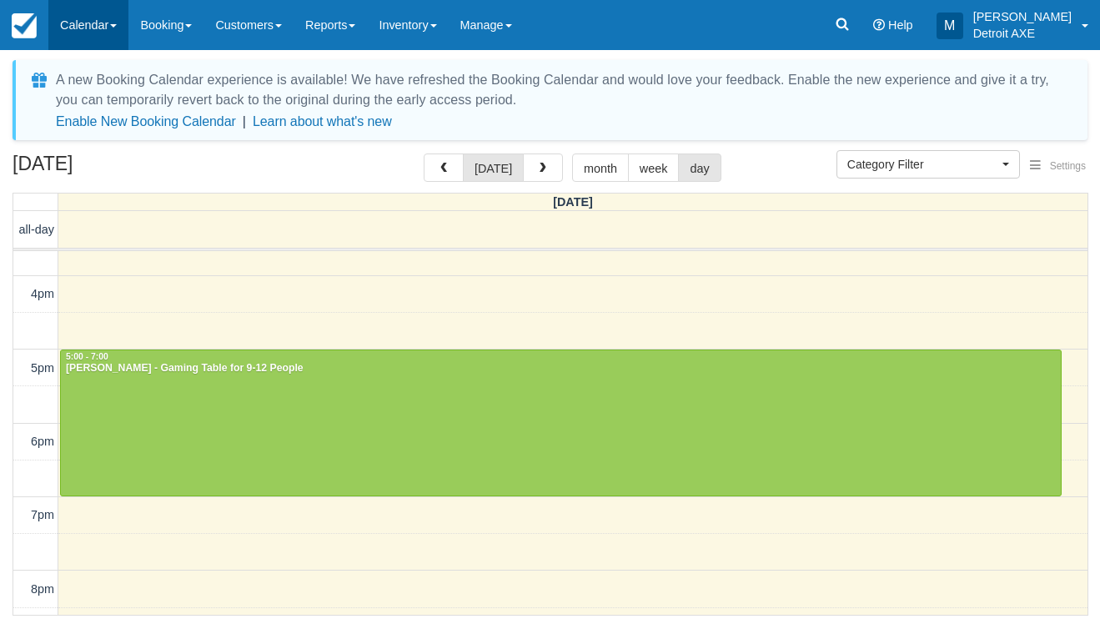
click at [70, 11] on link "Calendar" at bounding box center [88, 25] width 80 height 50
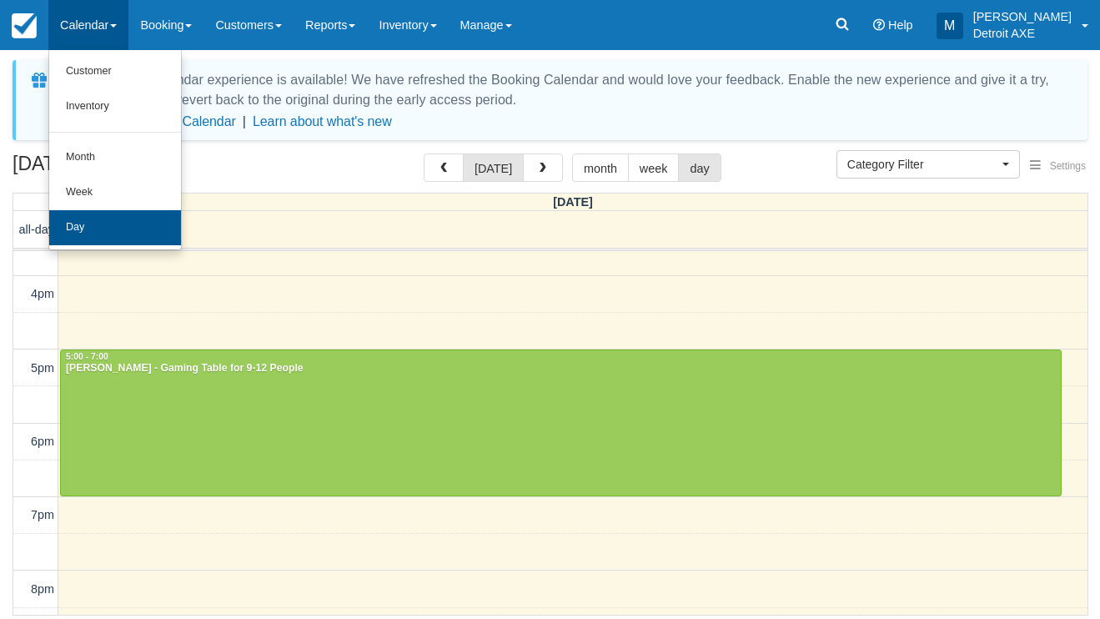
click at [113, 222] on link "Day" at bounding box center [115, 227] width 132 height 35
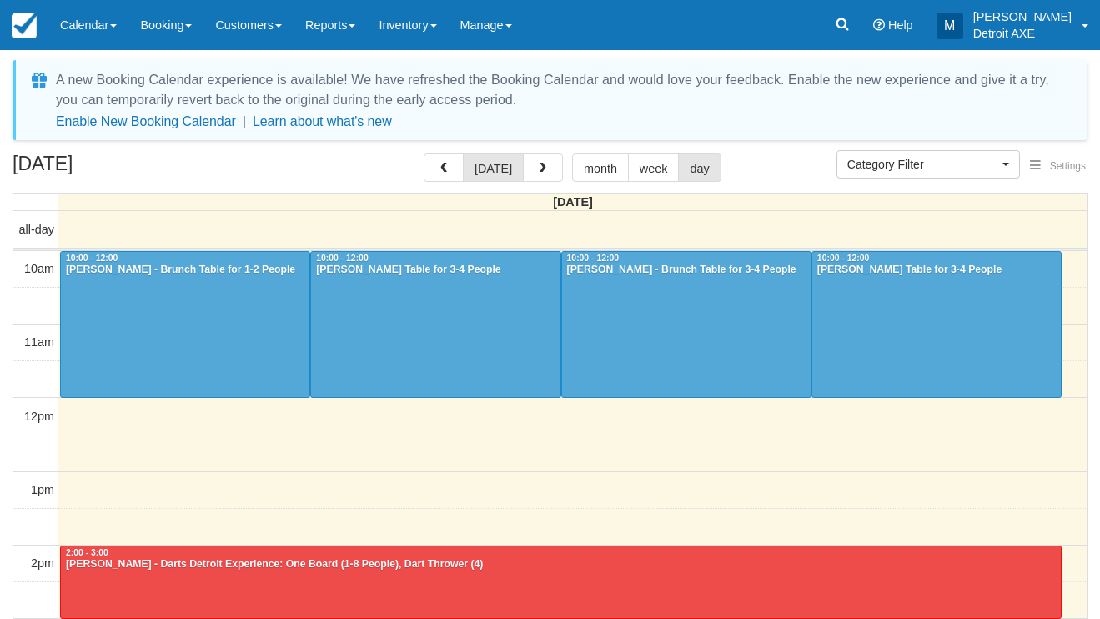
select select
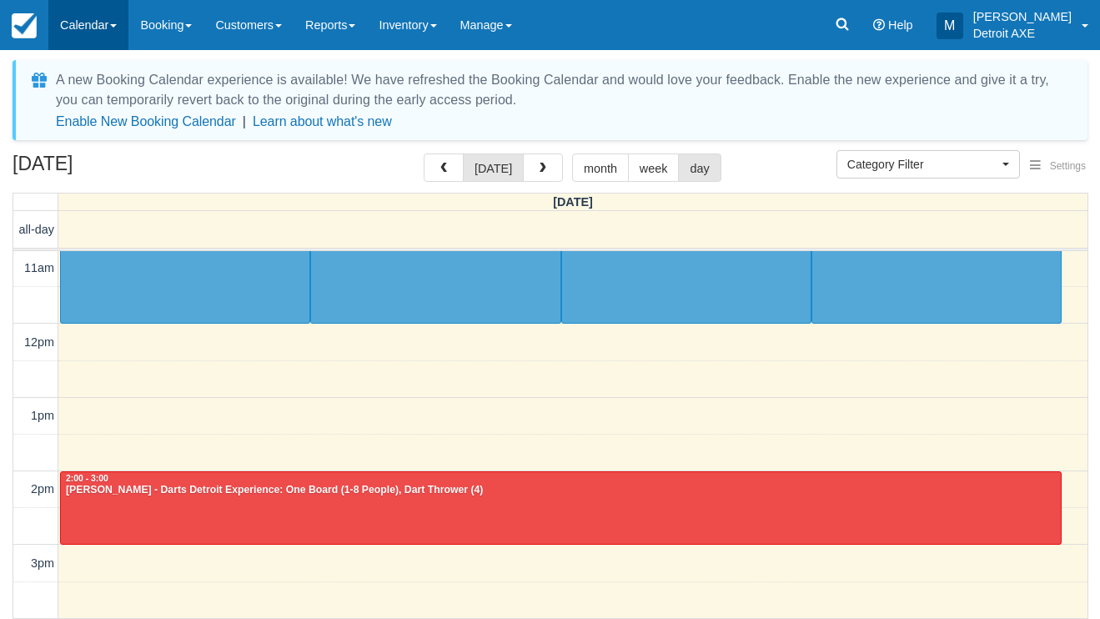
click at [90, 22] on link "Calendar" at bounding box center [88, 25] width 80 height 50
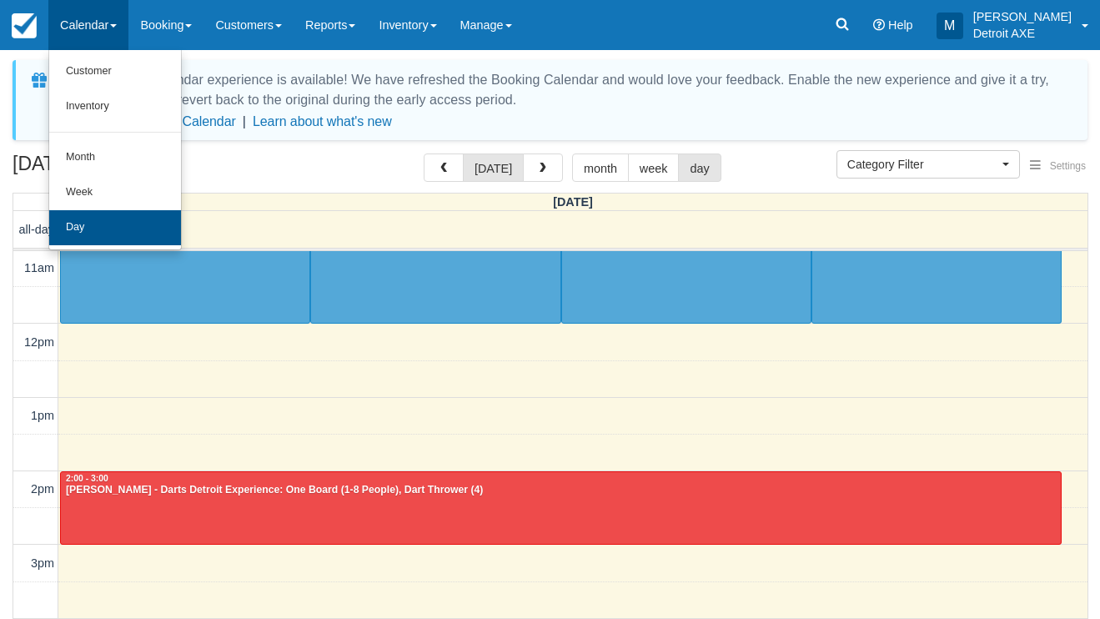
click at [119, 235] on link "Day" at bounding box center [115, 227] width 132 height 35
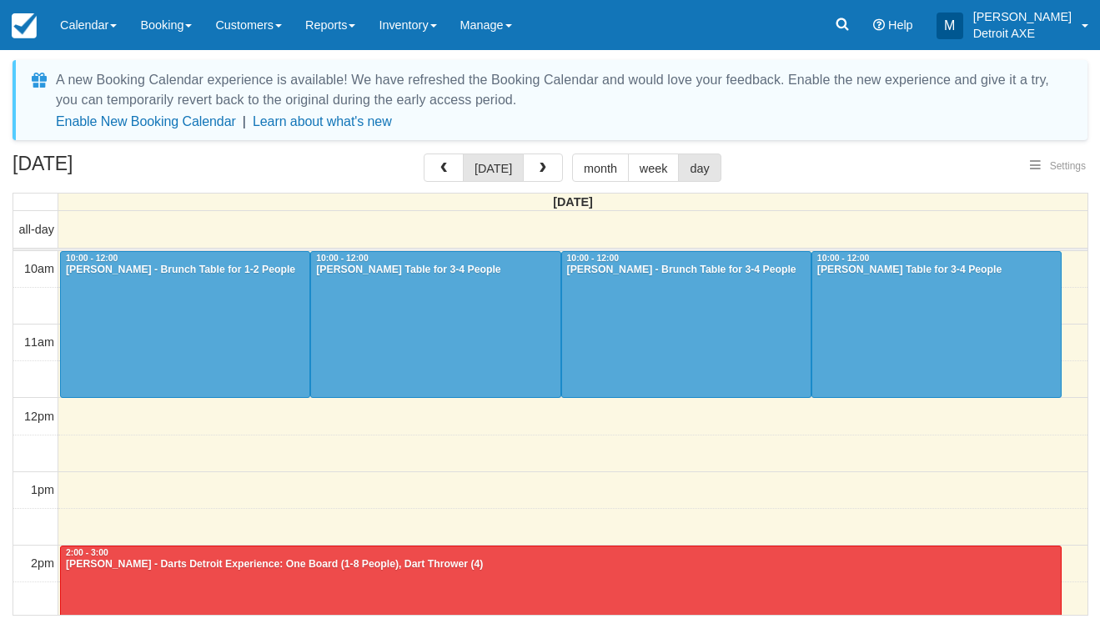
select select
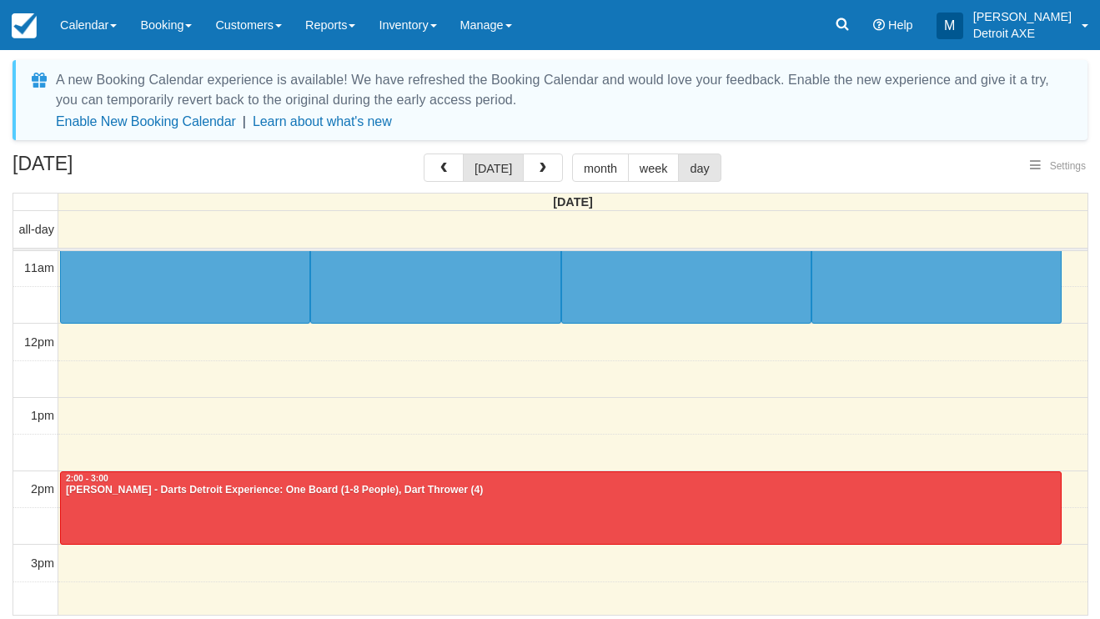
select select
click at [550, 173] on button "button" at bounding box center [543, 167] width 40 height 28
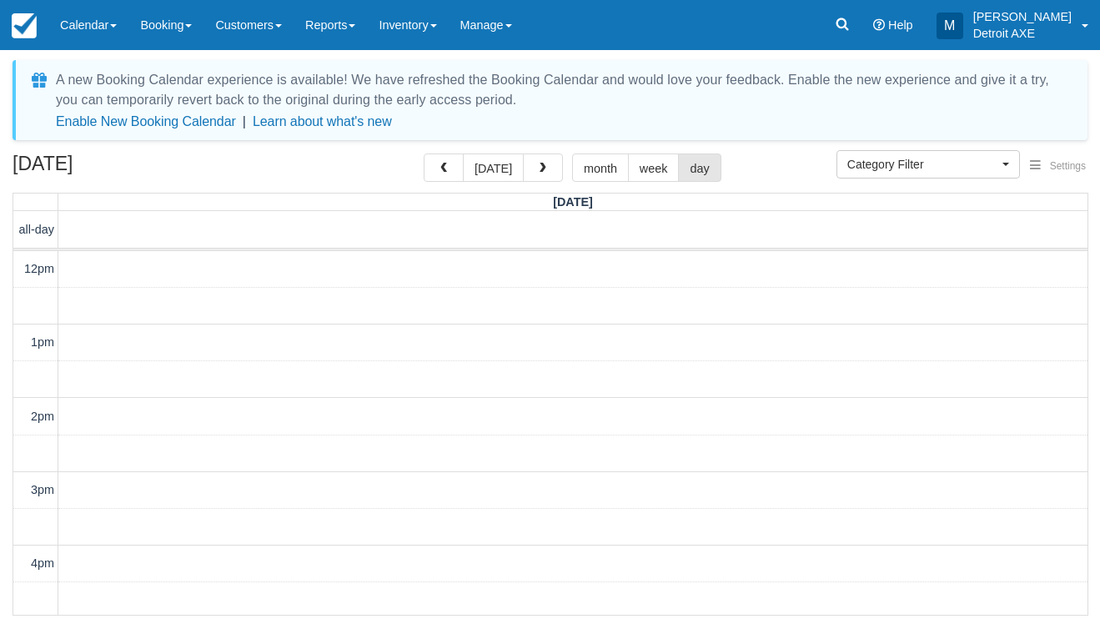
scroll to position [222, 0]
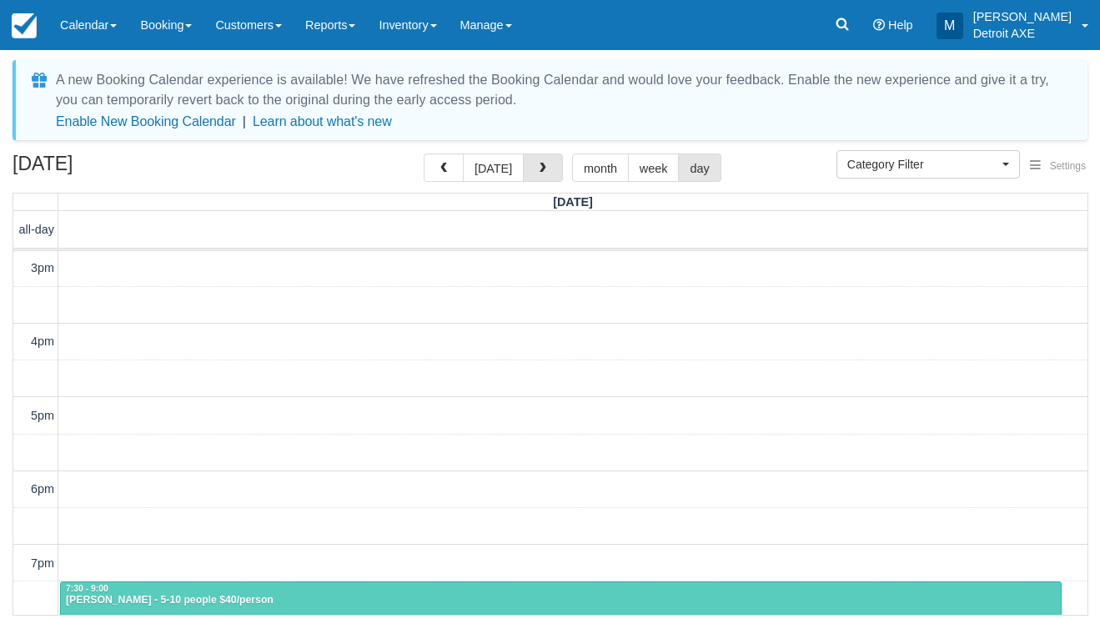
click at [550, 173] on button "button" at bounding box center [543, 167] width 40 height 28
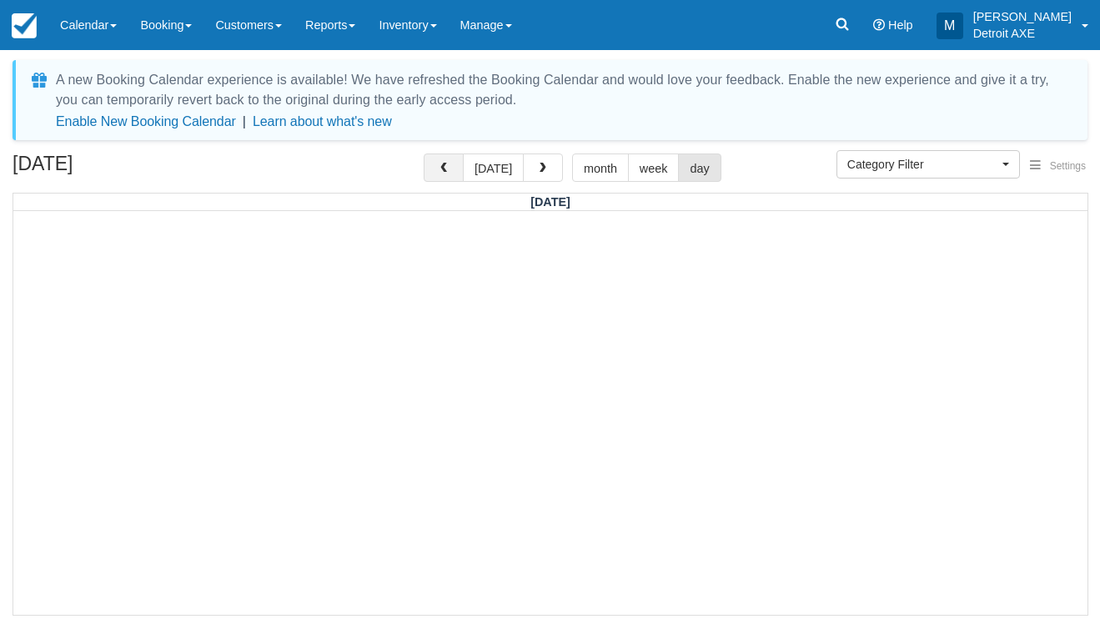
click at [450, 169] on span "button" at bounding box center [444, 169] width 12 height 12
click at [510, 168] on button "[DATE]" at bounding box center [493, 167] width 61 height 28
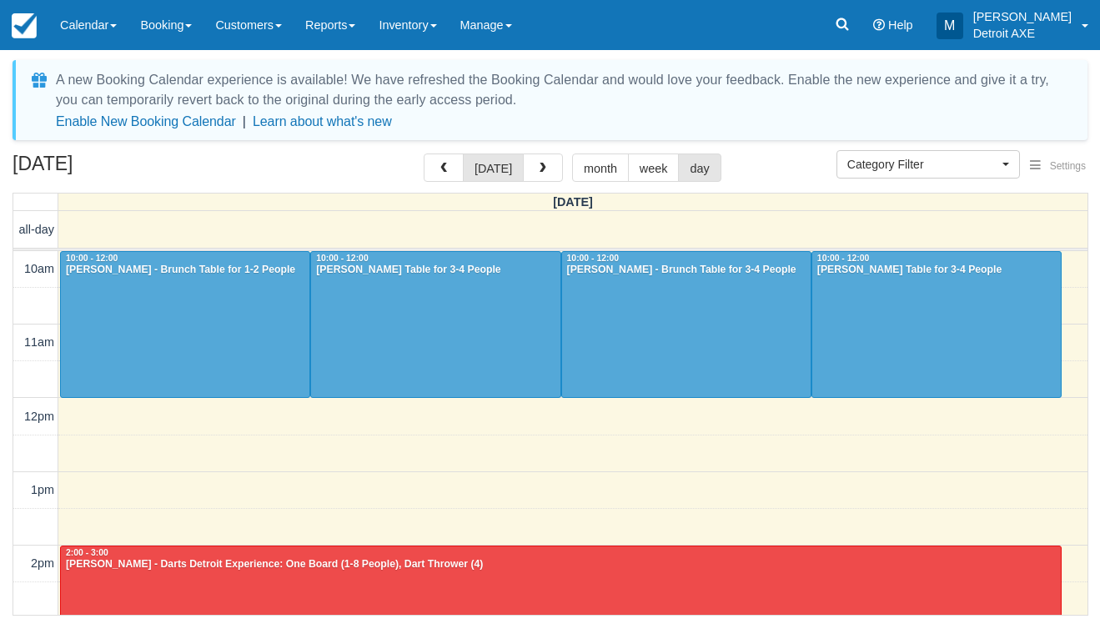
scroll to position [74, 0]
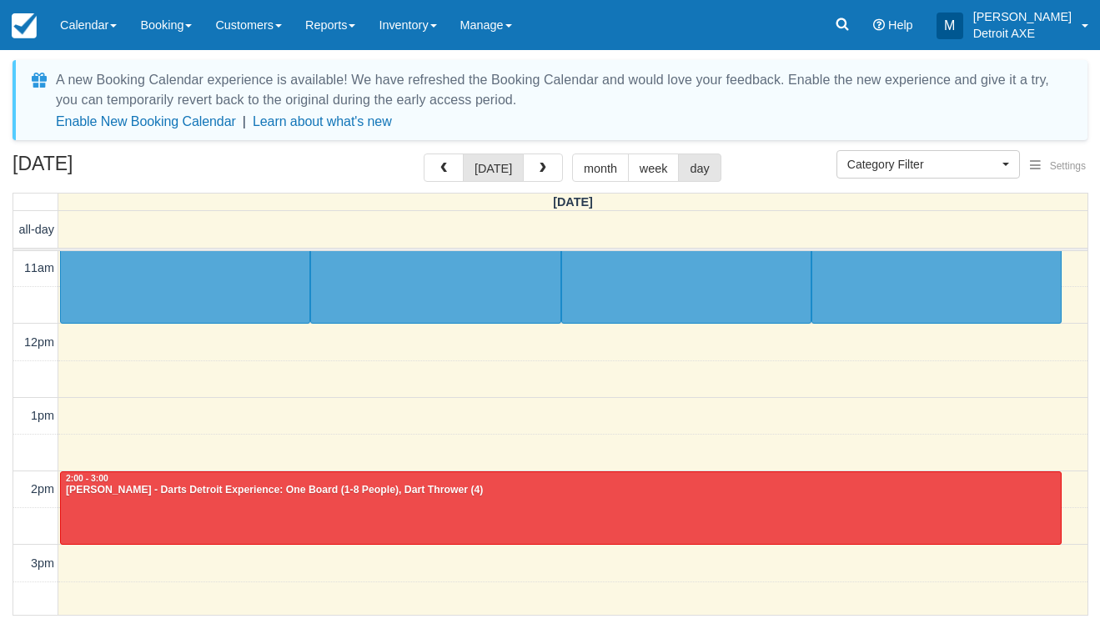
click at [402, 495] on div at bounding box center [561, 508] width 1000 height 72
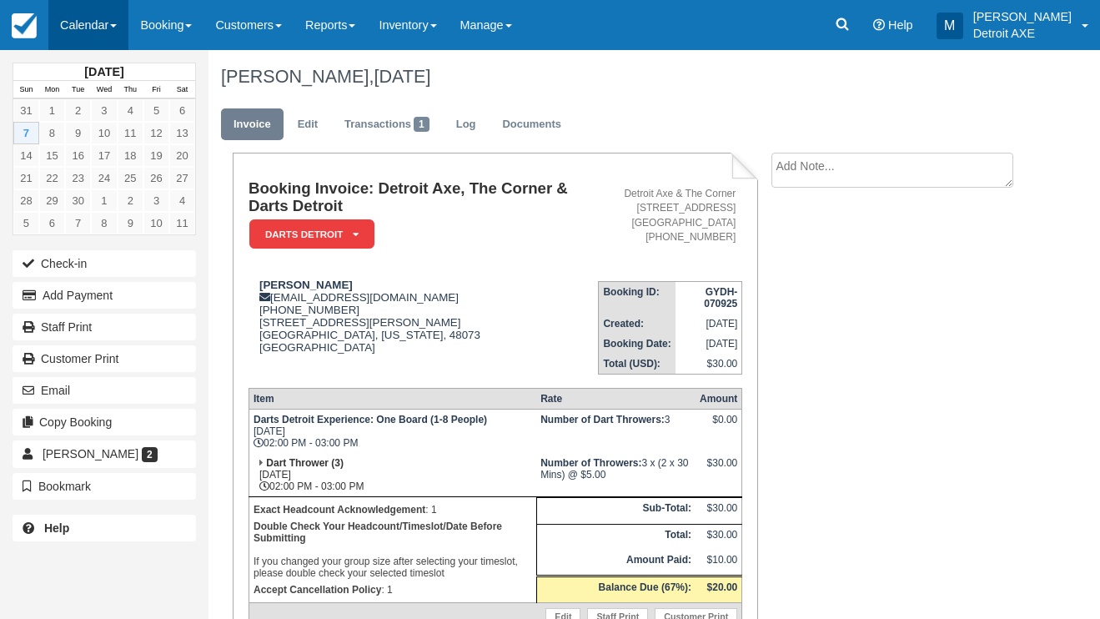
click at [102, 32] on link "Calendar" at bounding box center [88, 25] width 80 height 50
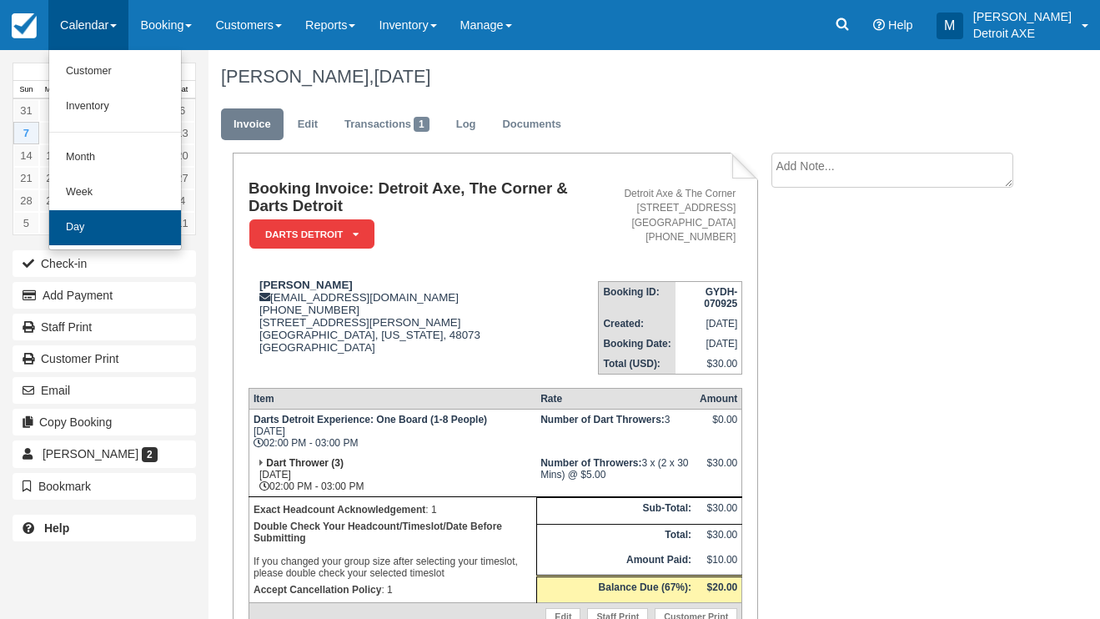
click at [119, 226] on link "Day" at bounding box center [115, 227] width 132 height 35
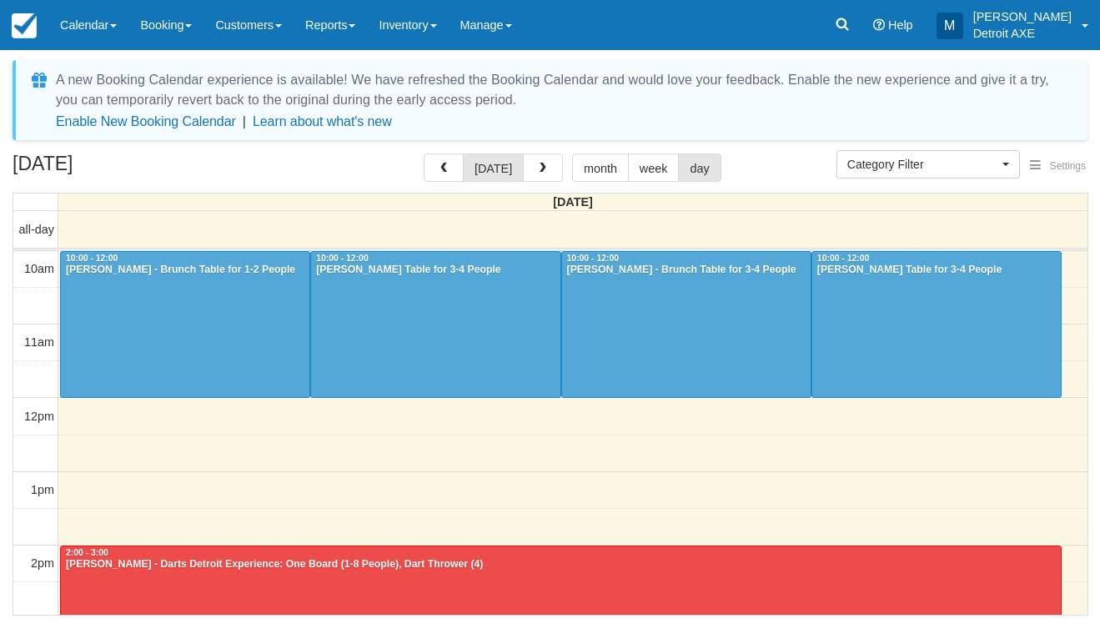
select select
